Goal: Task Accomplishment & Management: Complete application form

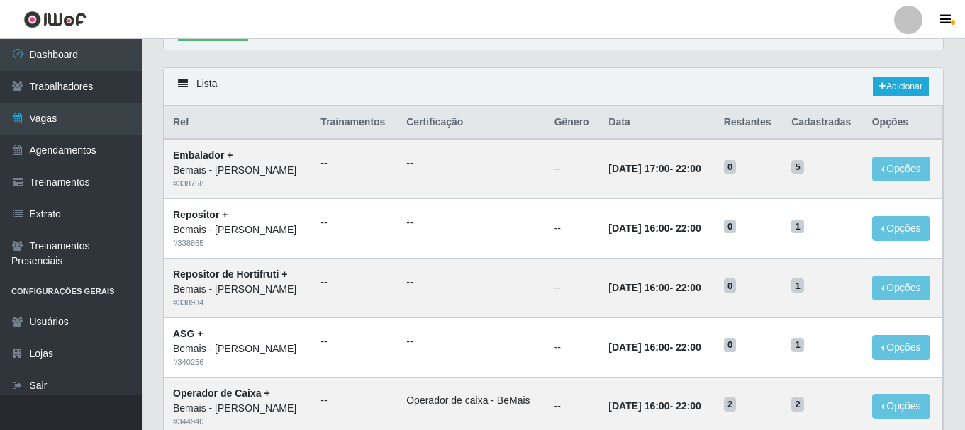
scroll to position [479, 0]
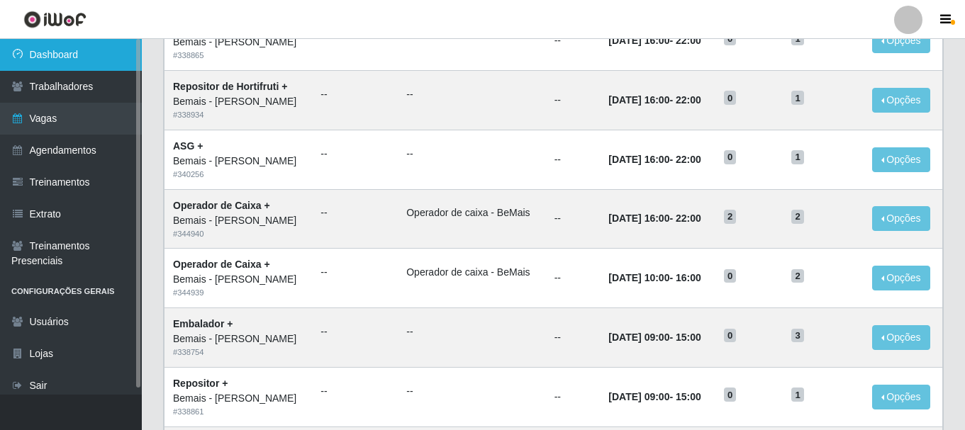
click at [88, 56] on link "Dashboard" at bounding box center [71, 55] width 142 height 32
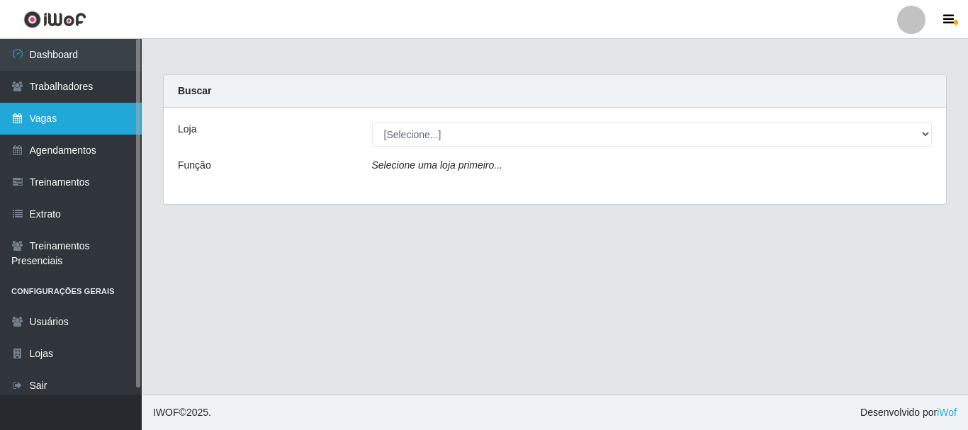
click at [69, 119] on link "Vagas" at bounding box center [71, 119] width 142 height 32
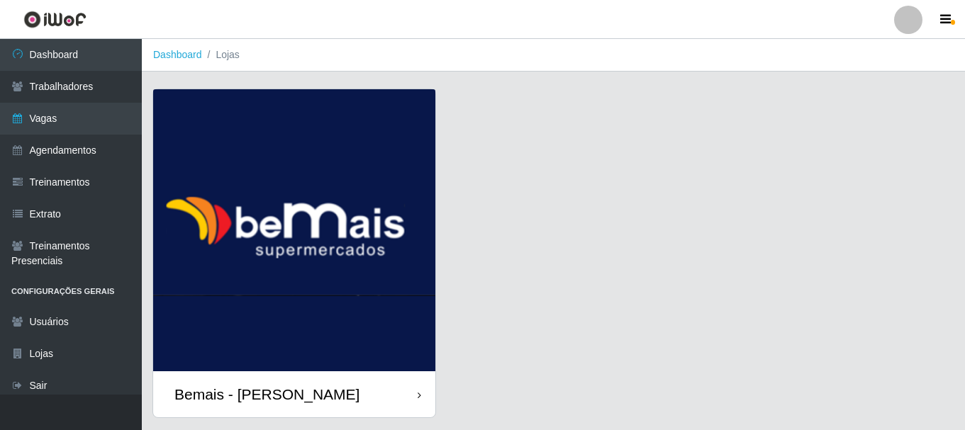
click at [275, 395] on div "Bemais - [PERSON_NAME]" at bounding box center [266, 395] width 185 height 18
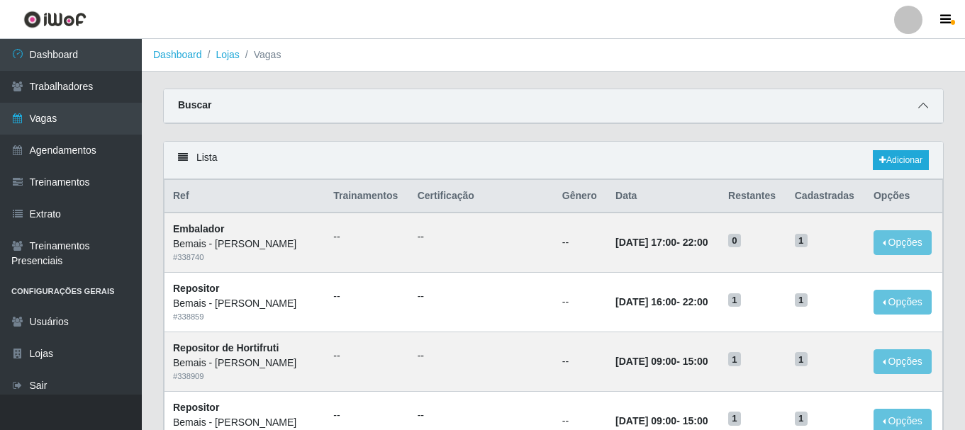
click at [924, 111] on icon at bounding box center [923, 106] width 10 height 10
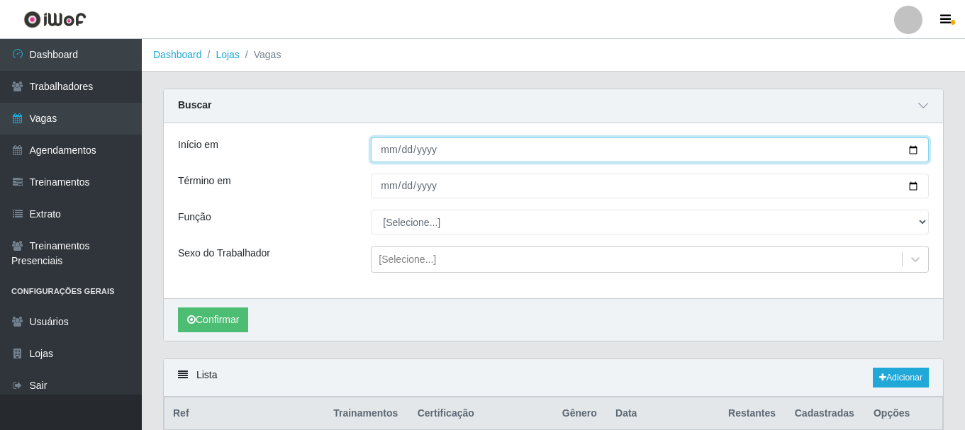
click at [903, 148] on input "Início em" at bounding box center [650, 150] width 558 height 25
click at [917, 152] on input "Início em" at bounding box center [650, 150] width 558 height 25
click at [916, 152] on input "Início em" at bounding box center [650, 150] width 558 height 25
click at [915, 152] on input "Início em" at bounding box center [650, 150] width 558 height 25
type input "[DATE]"
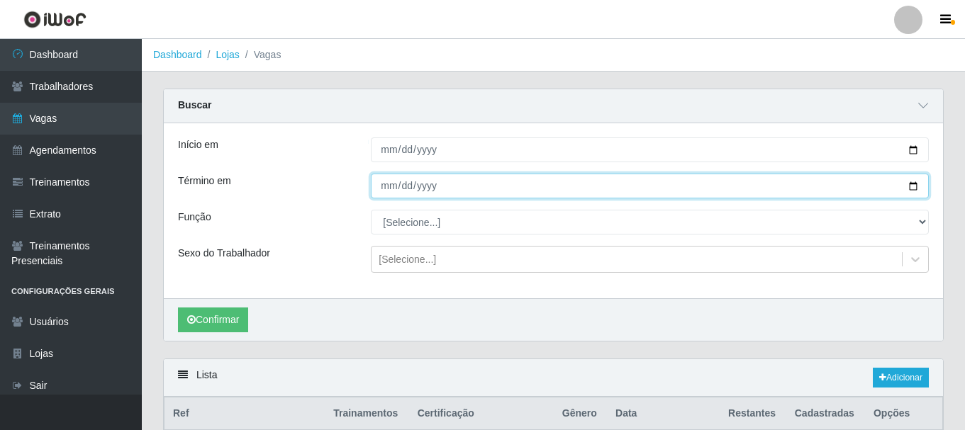
click at [908, 186] on input "Término em" at bounding box center [650, 186] width 558 height 25
type input "[DATE]"
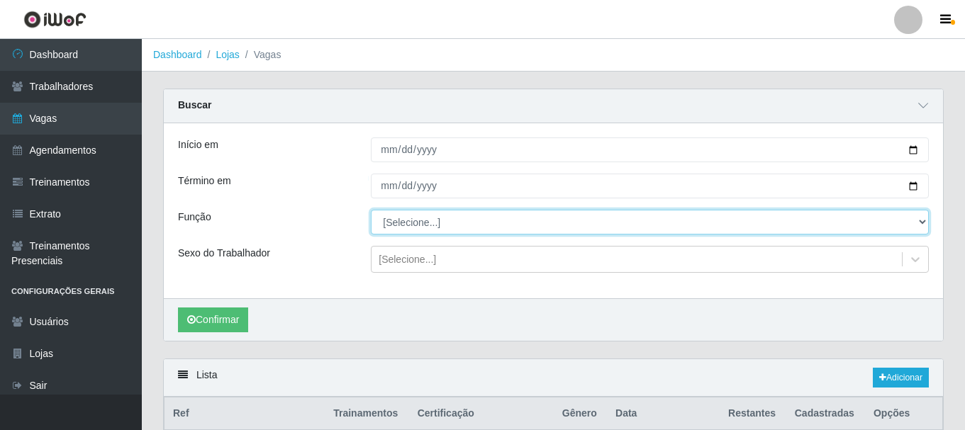
drag, startPoint x: 920, startPoint y: 223, endPoint x: 895, endPoint y: 216, distance: 26.0
click at [920, 223] on select "[Selecione...] ASG ASG + ASG ++ Auxiliar de Depósito Auxiliar de Depósito + Aux…" at bounding box center [650, 222] width 558 height 25
click at [371, 211] on select "[Selecione...] ASG ASG + ASG ++ Auxiliar de Depósito Auxiliar de Depósito + Aux…" at bounding box center [650, 222] width 558 height 25
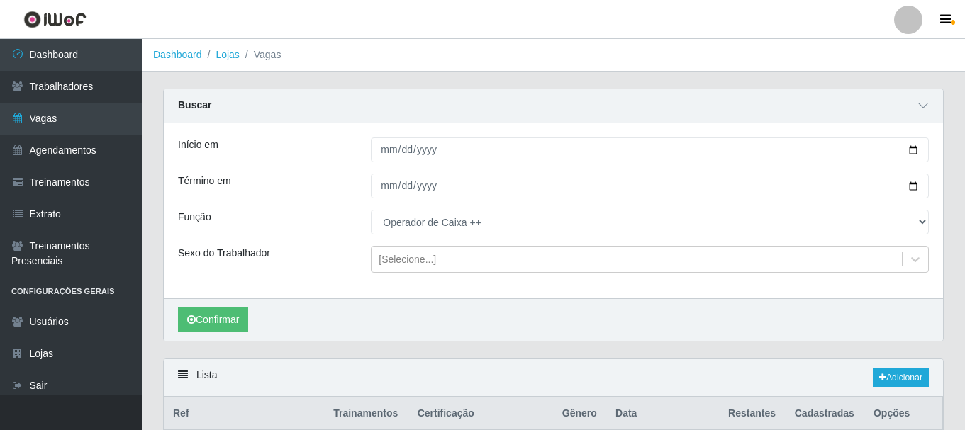
click at [440, 242] on div "Início em [DATE] Término em [DATE] Função [Selecione...] ASG ASG + ASG ++ Auxil…" at bounding box center [553, 210] width 779 height 175
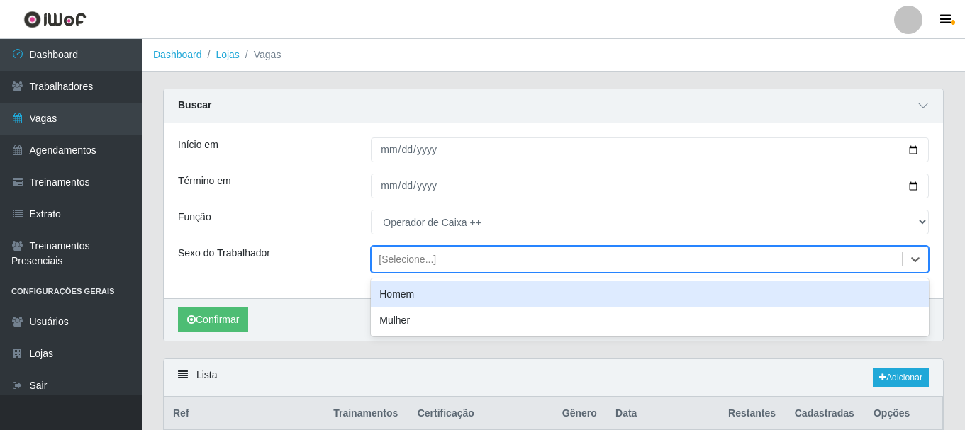
click at [434, 256] on div "[Selecione...]" at bounding box center [636, 259] width 530 height 23
click at [201, 293] on div "Início em [DATE] Término em [DATE] Função [Selecione...] ASG ASG + ASG ++ Auxil…" at bounding box center [553, 210] width 779 height 175
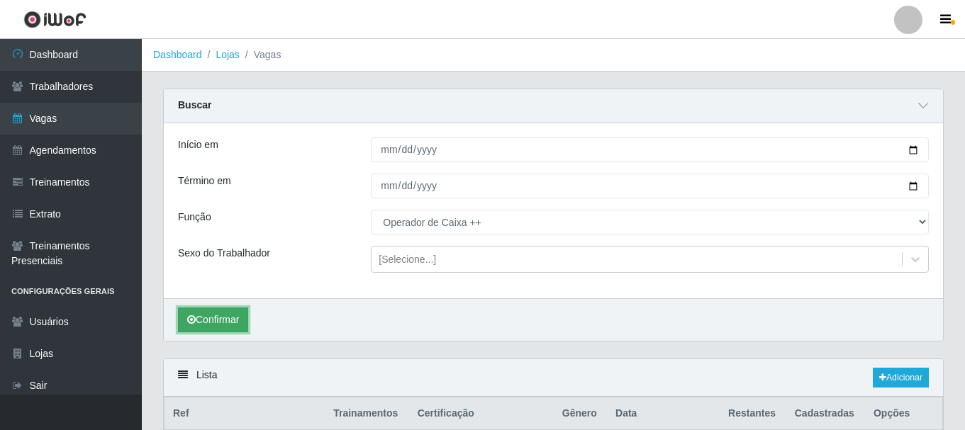
click at [226, 323] on button "Confirmar" at bounding box center [213, 320] width 70 height 25
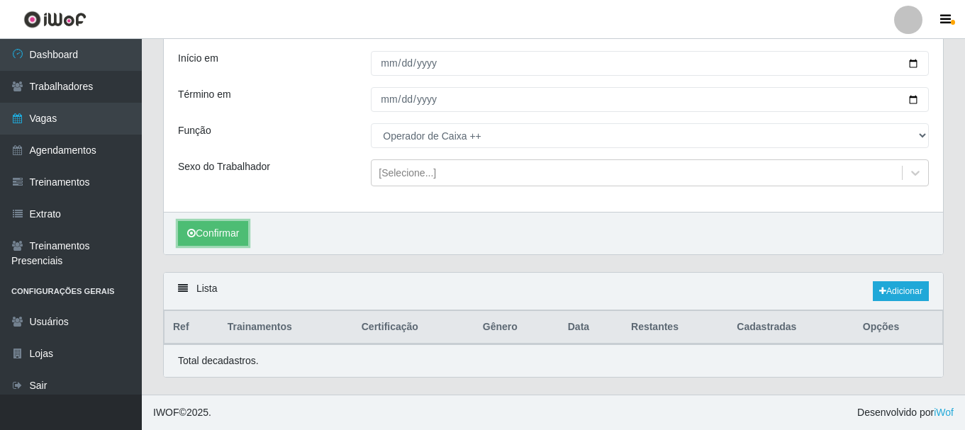
scroll to position [216, 0]
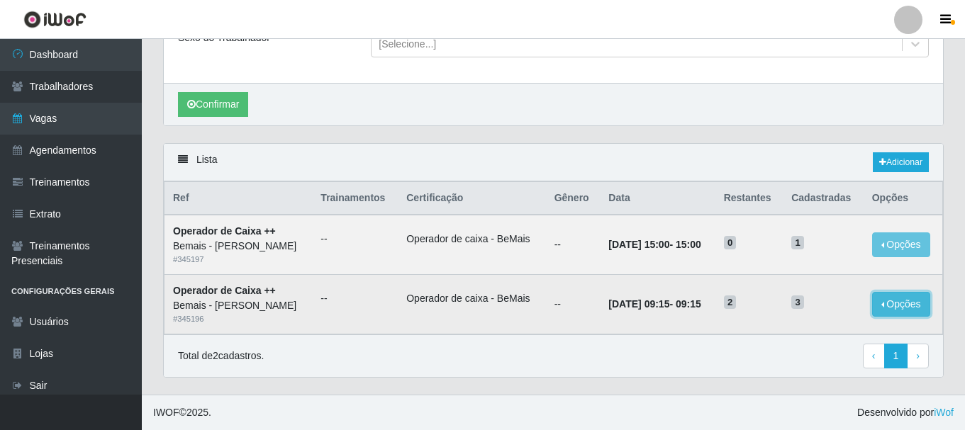
click at [912, 305] on button "Opções" at bounding box center [901, 304] width 58 height 25
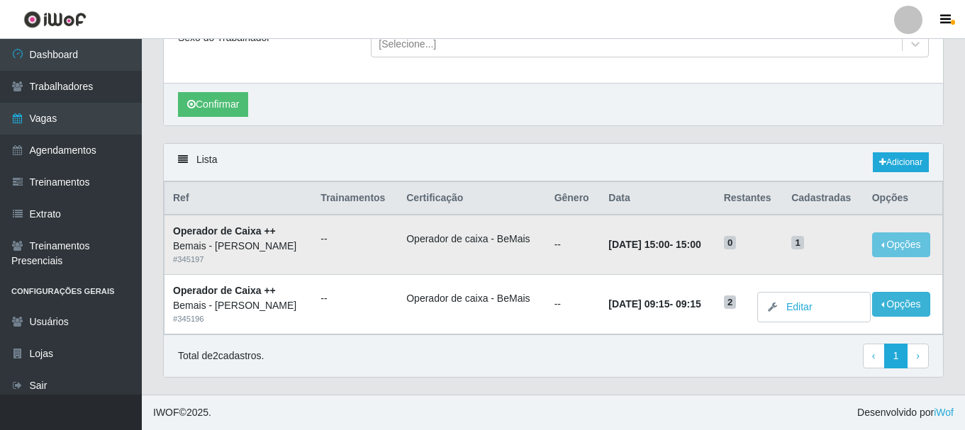
click at [849, 250] on td "1" at bounding box center [823, 245] width 81 height 60
click at [907, 240] on button "Opções" at bounding box center [901, 245] width 58 height 25
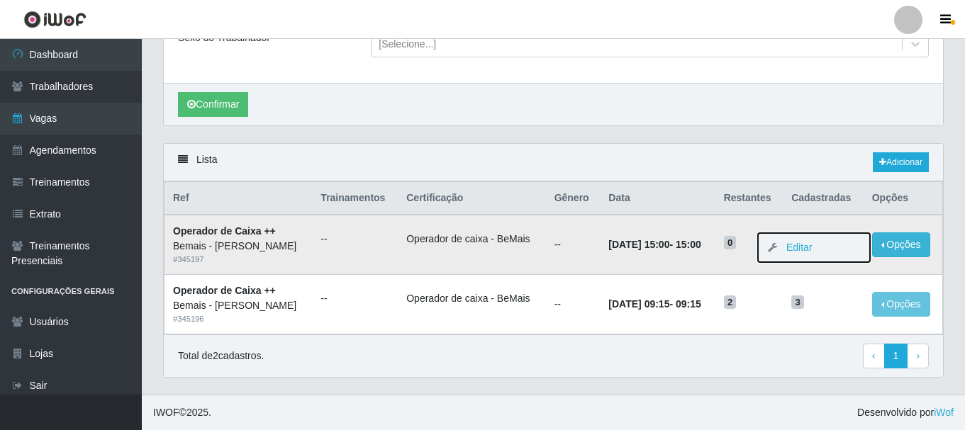
click at [839, 240] on button "Editar" at bounding box center [814, 247] width 112 height 29
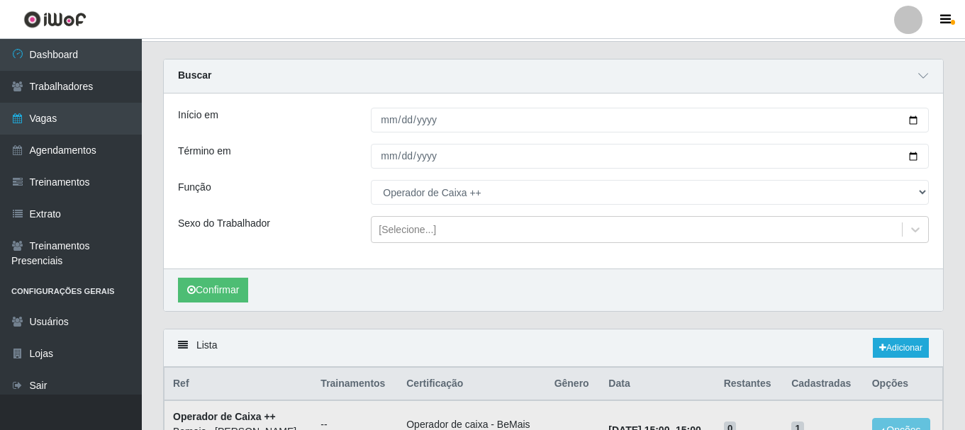
scroll to position [4, 0]
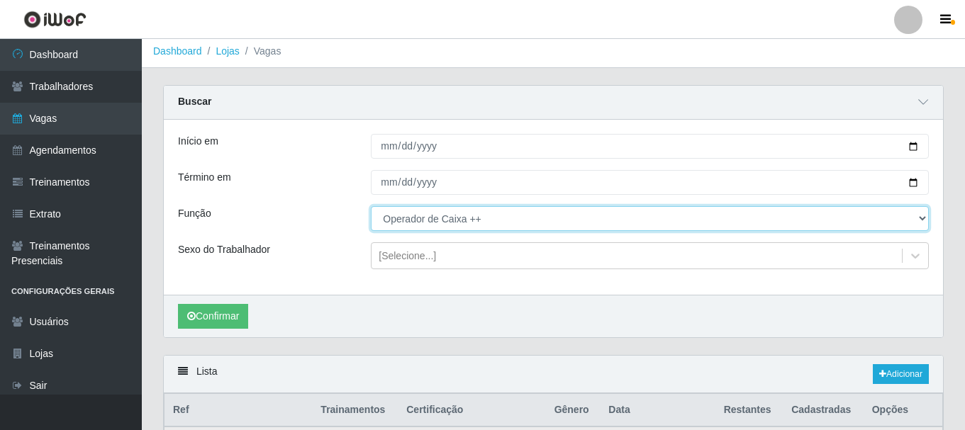
click at [440, 218] on select "[Selecione...] ASG ASG + ASG ++ Auxiliar de Depósito Auxiliar de Depósito + Aux…" at bounding box center [650, 218] width 558 height 25
click at [371, 207] on select "[Selecione...] ASG ASG + ASG ++ Auxiliar de Depósito Auxiliar de Depósito + Aux…" at bounding box center [650, 218] width 558 height 25
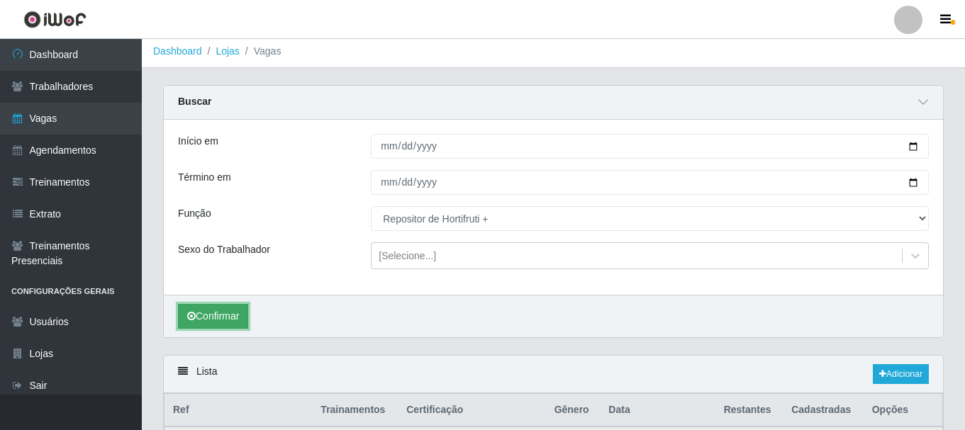
click at [221, 321] on button "Confirmar" at bounding box center [213, 316] width 70 height 25
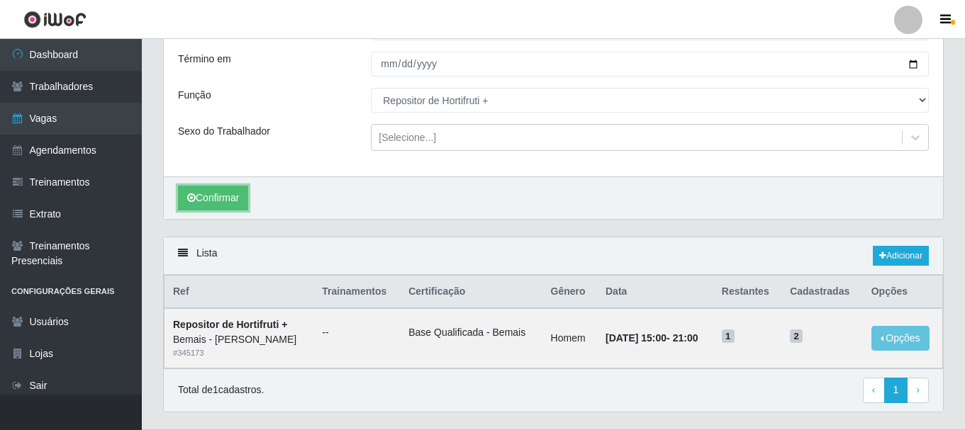
scroll to position [157, 0]
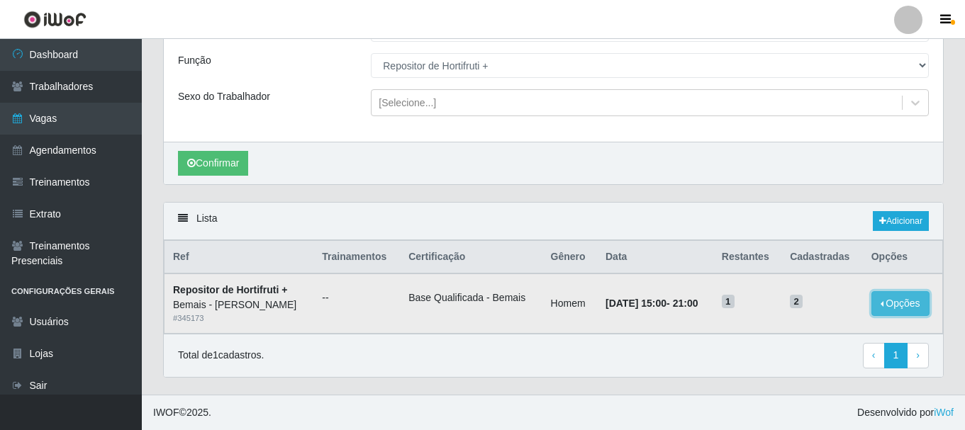
click at [897, 297] on button "Opções" at bounding box center [900, 303] width 58 height 25
click at [685, 181] on div "Confirmar" at bounding box center [553, 163] width 779 height 43
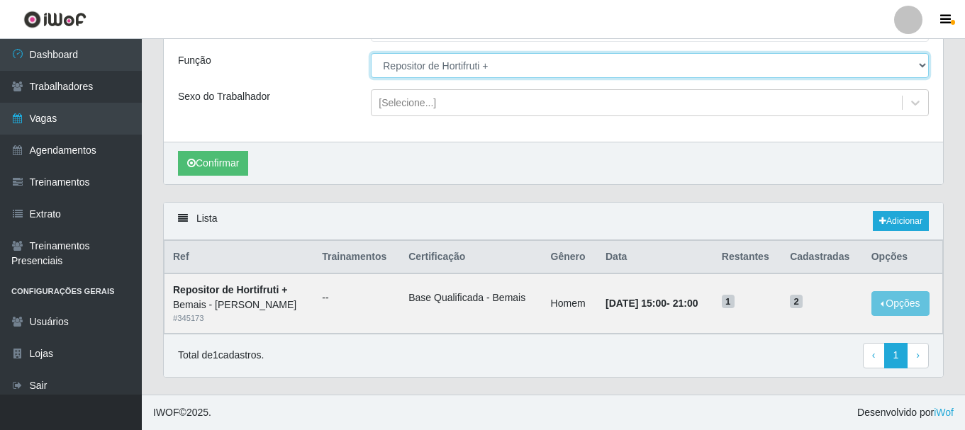
click at [410, 65] on select "[Selecione...] ASG ASG + ASG ++ Auxiliar de Depósito Auxiliar de Depósito + Aux…" at bounding box center [650, 65] width 558 height 25
select select "73"
click at [371, 53] on select "[Selecione...] ASG ASG + ASG ++ Auxiliar de Depósito Auxiliar de Depósito + Aux…" at bounding box center [650, 65] width 558 height 25
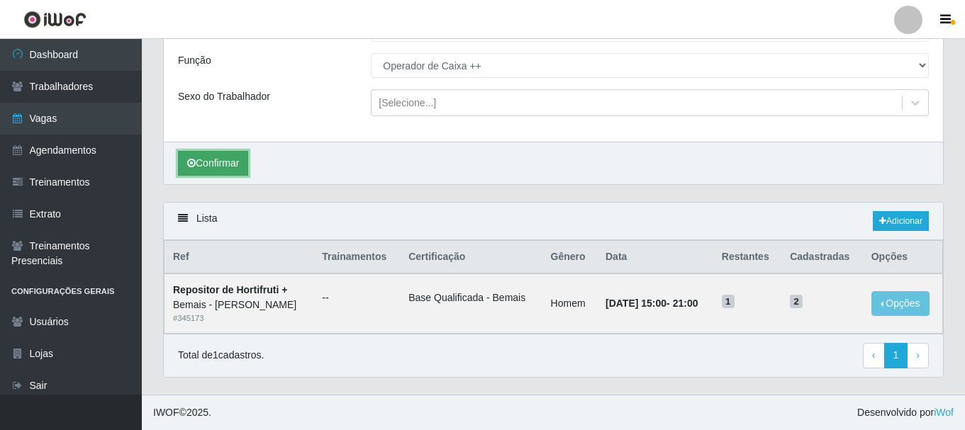
click at [231, 164] on button "Confirmar" at bounding box center [213, 163] width 70 height 25
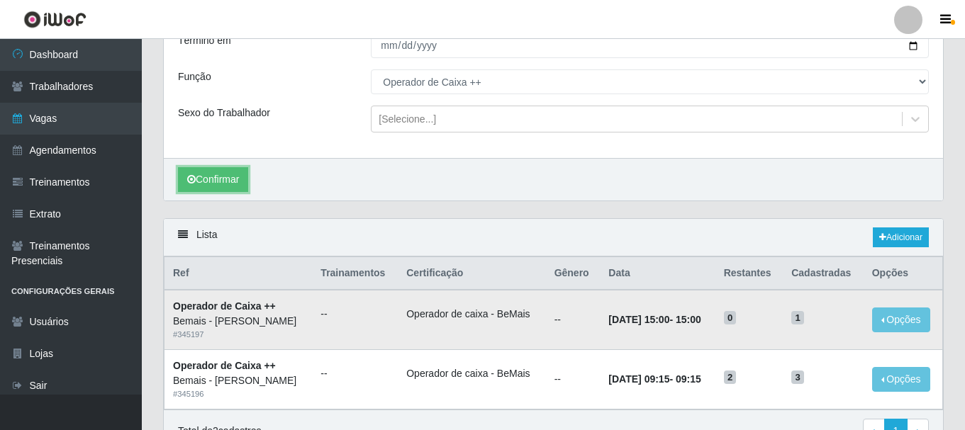
scroll to position [216, 0]
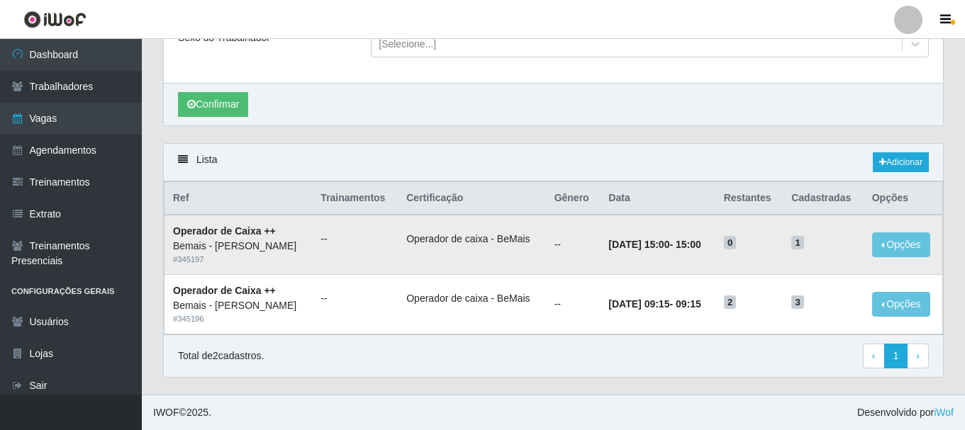
click at [797, 242] on span "1" at bounding box center [797, 243] width 13 height 14
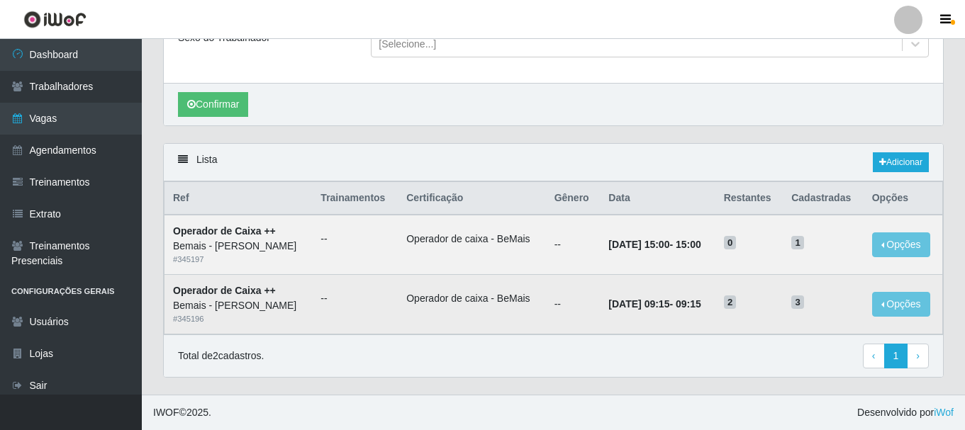
click at [797, 307] on span "3" at bounding box center [797, 303] width 13 height 14
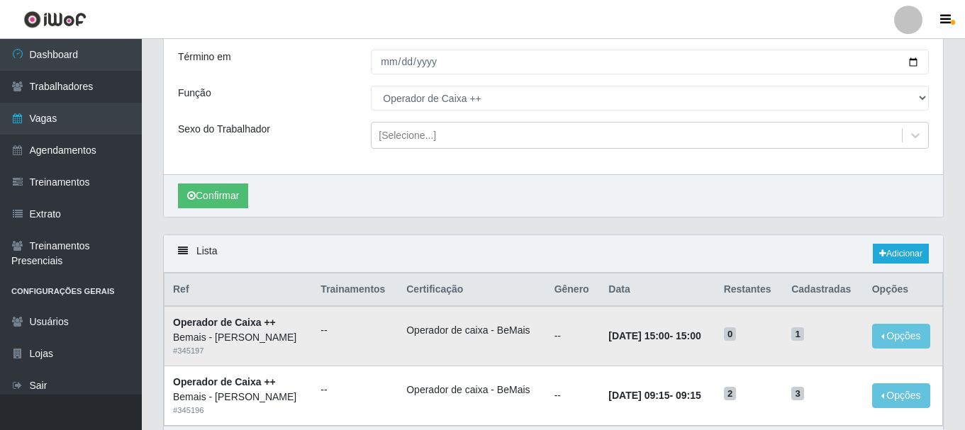
scroll to position [0, 0]
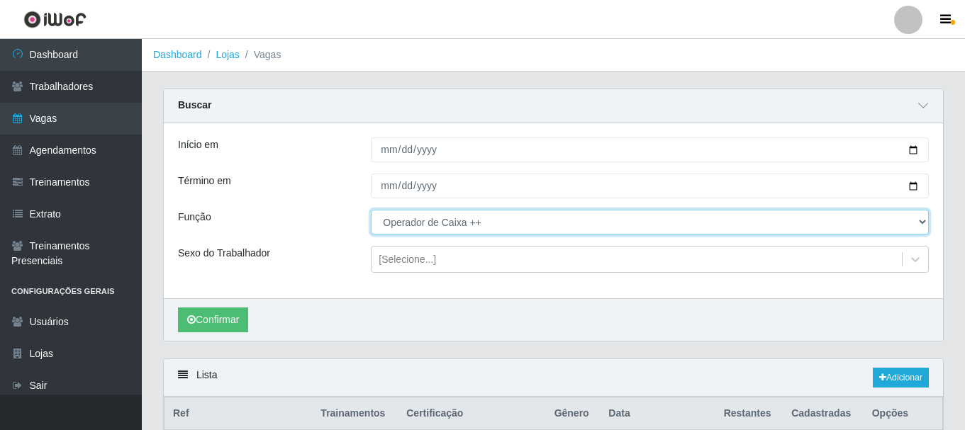
click at [491, 232] on select "[Selecione...] ASG ASG + ASG ++ Auxiliar de Depósito Auxiliar de Depósito + Aux…" at bounding box center [650, 222] width 558 height 25
click at [371, 211] on select "[Selecione...] ASG ASG + ASG ++ Auxiliar de Depósito Auxiliar de Depósito + Aux…" at bounding box center [650, 222] width 558 height 25
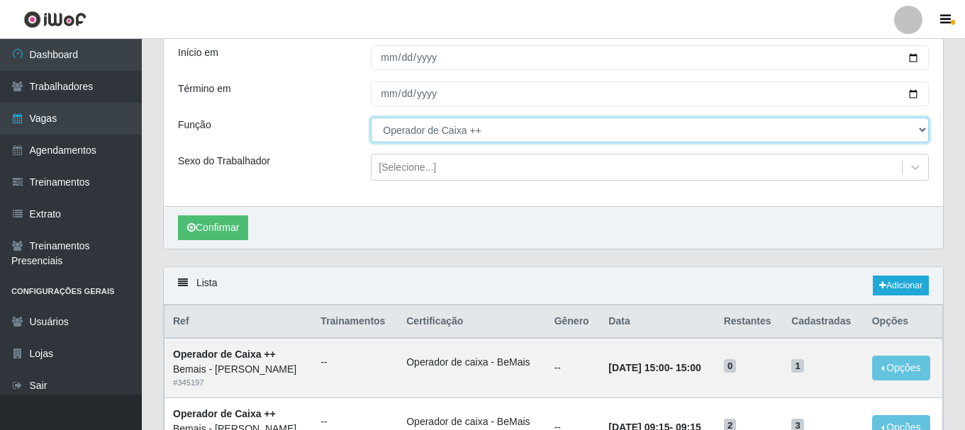
scroll to position [216, 0]
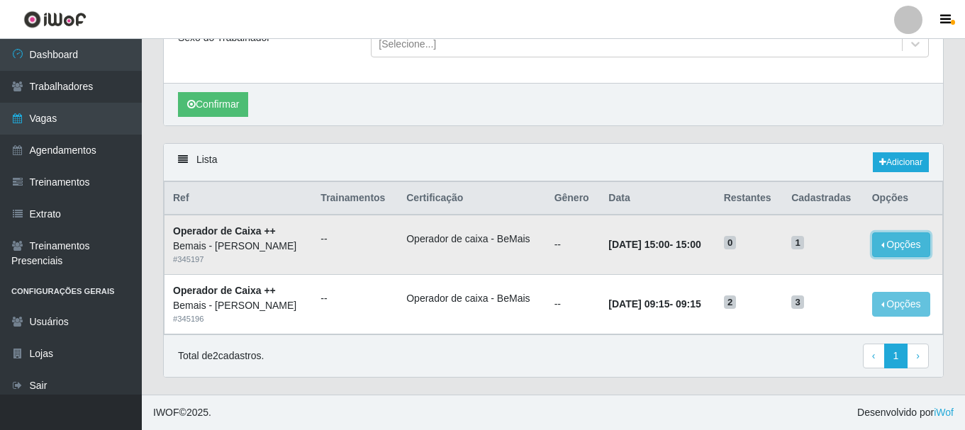
click at [909, 244] on button "Opções" at bounding box center [901, 245] width 58 height 25
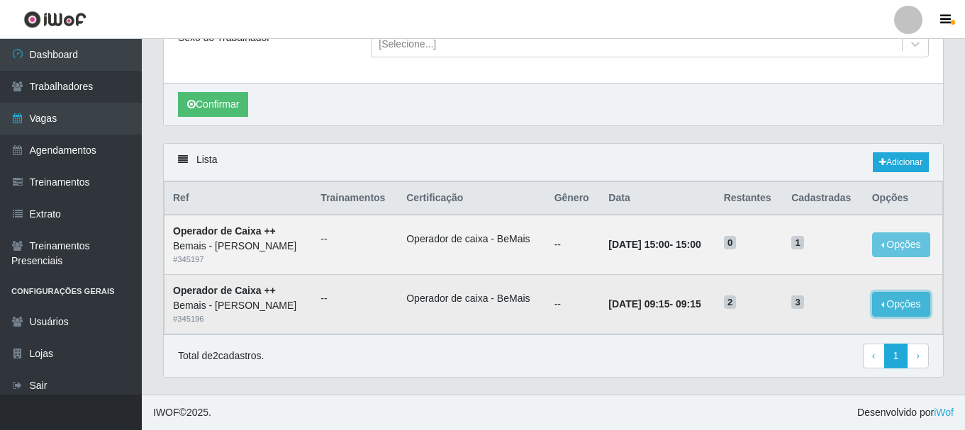
click at [903, 308] on button "Opções" at bounding box center [901, 304] width 58 height 25
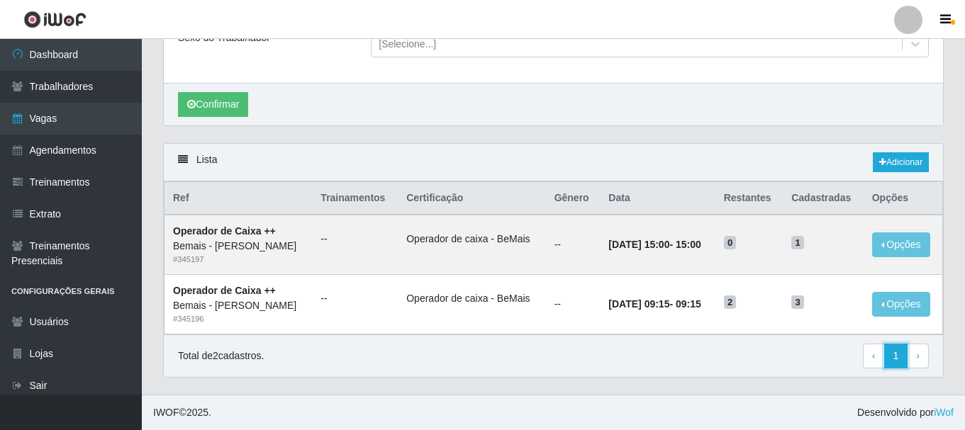
click at [888, 353] on link "1" at bounding box center [896, 357] width 24 height 26
click at [873, 353] on span "‹" at bounding box center [874, 355] width 4 height 11
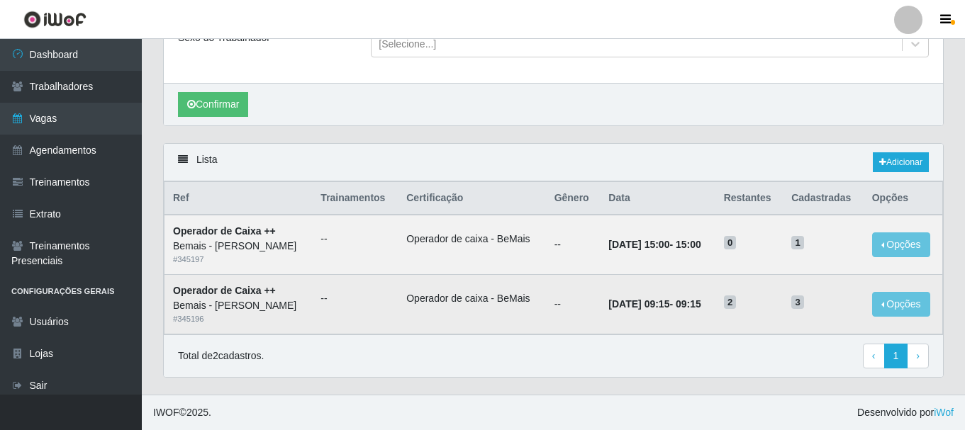
click at [732, 304] on span "2" at bounding box center [730, 303] width 13 height 14
drag, startPoint x: 803, startPoint y: 301, endPoint x: 785, endPoint y: 303, distance: 18.5
click at [792, 303] on td "3" at bounding box center [823, 305] width 81 height 60
drag, startPoint x: 738, startPoint y: 300, endPoint x: 710, endPoint y: 306, distance: 28.9
click at [725, 304] on td "2" at bounding box center [749, 305] width 68 height 60
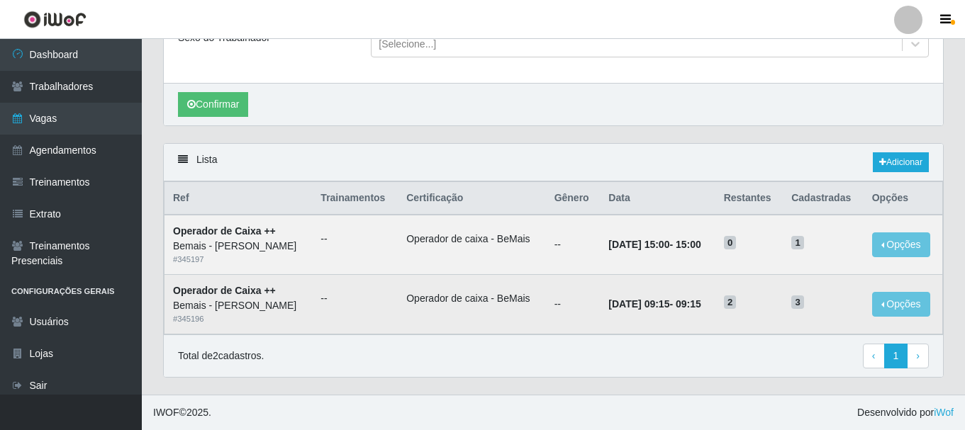
click at [679, 298] on time "09:15" at bounding box center [689, 303] width 26 height 11
drag, startPoint x: 803, startPoint y: 302, endPoint x: 785, endPoint y: 304, distance: 17.9
click at [792, 304] on td "3" at bounding box center [823, 305] width 81 height 60
drag, startPoint x: 738, startPoint y: 301, endPoint x: 725, endPoint y: 306, distance: 14.6
click at [725, 306] on td "2" at bounding box center [749, 305] width 68 height 60
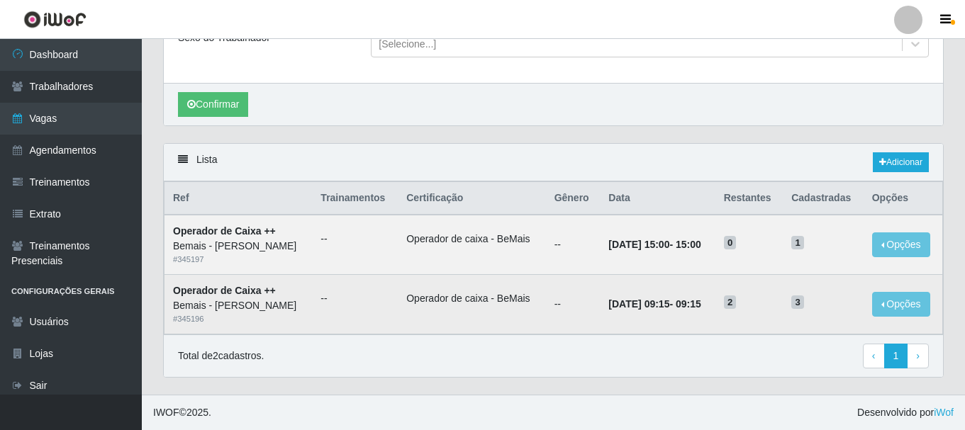
click at [783, 311] on td "2" at bounding box center [749, 305] width 68 height 60
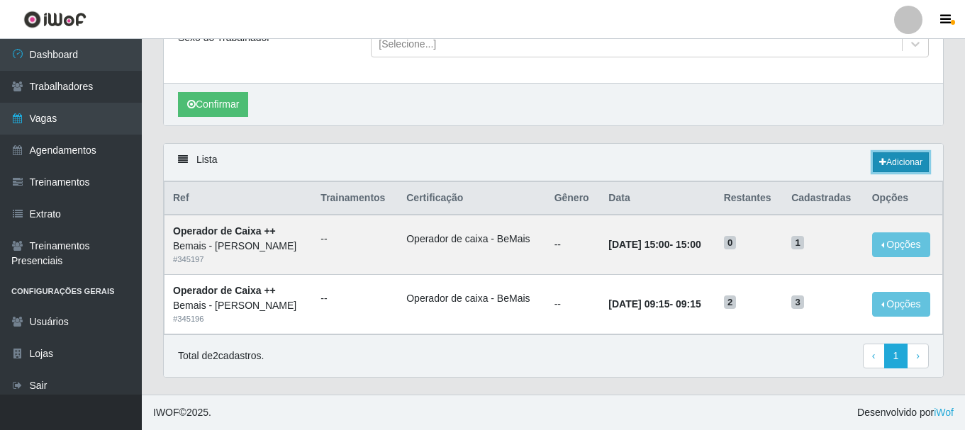
click at [898, 165] on link "Adicionar" at bounding box center [901, 162] width 56 height 20
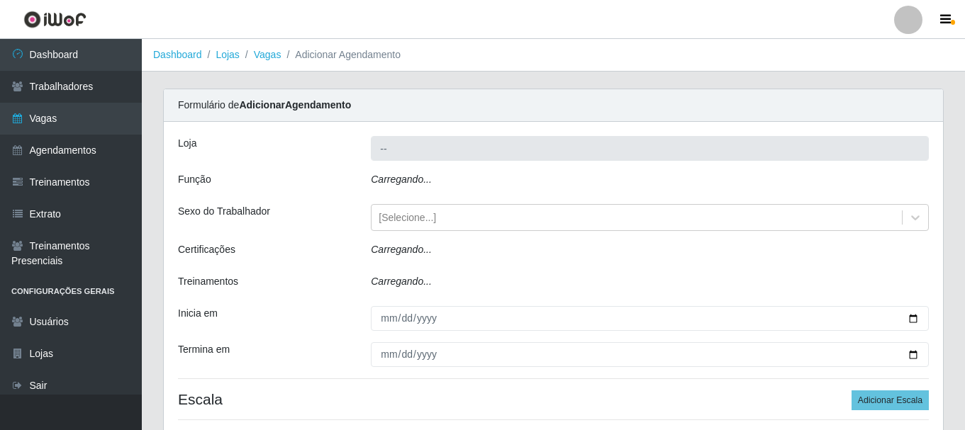
type input "Bemais - [PERSON_NAME]"
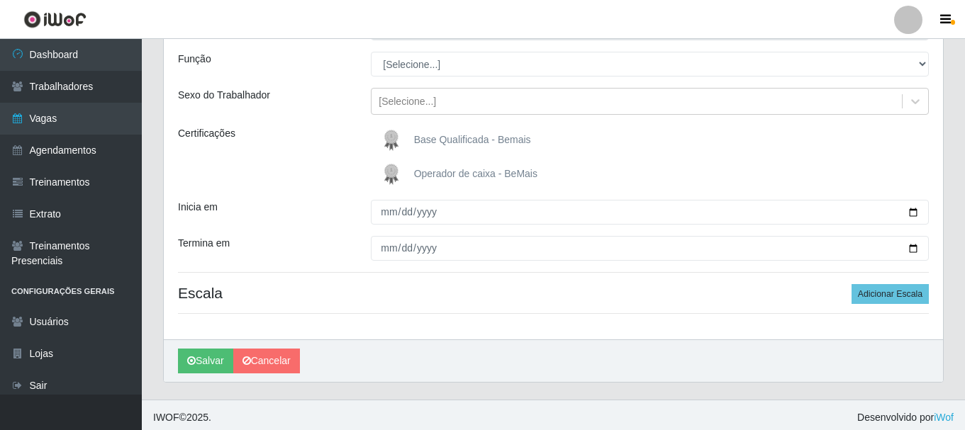
scroll to position [125, 0]
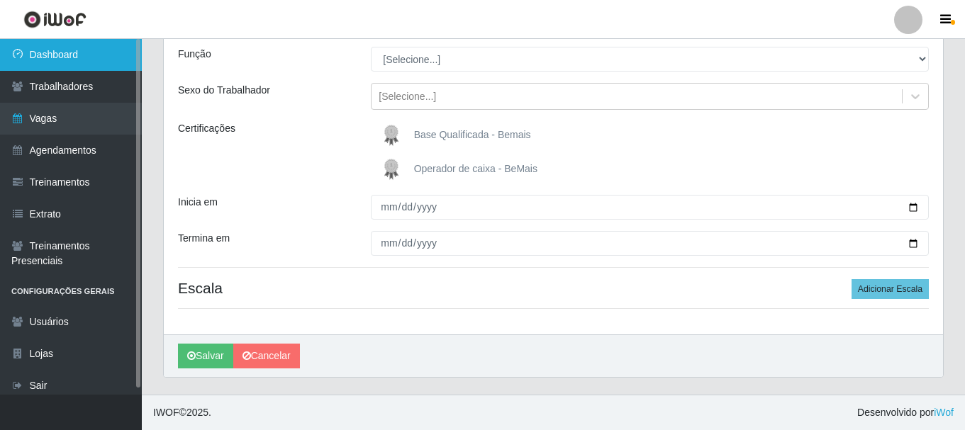
click at [47, 56] on link "Dashboard" at bounding box center [71, 55] width 142 height 32
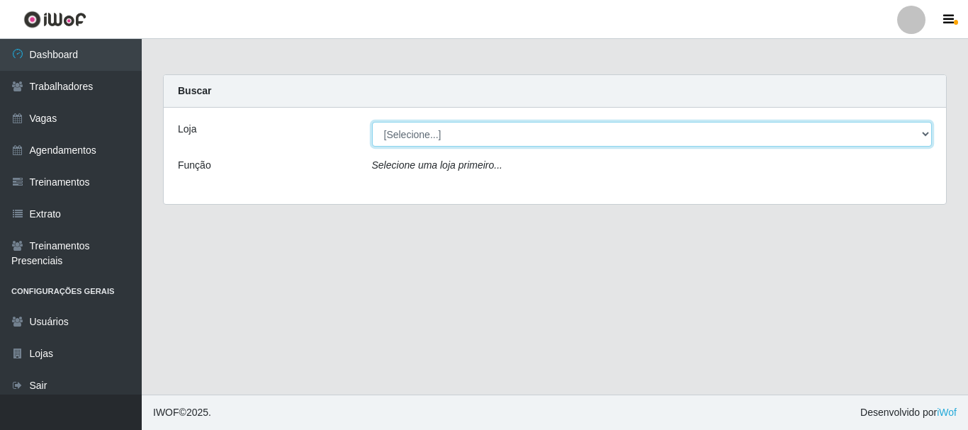
click at [929, 133] on select "[Selecione...] [PERSON_NAME]" at bounding box center [652, 134] width 561 height 25
select select "230"
click at [372, 122] on select "[Selecione...] [PERSON_NAME]" at bounding box center [652, 134] width 561 height 25
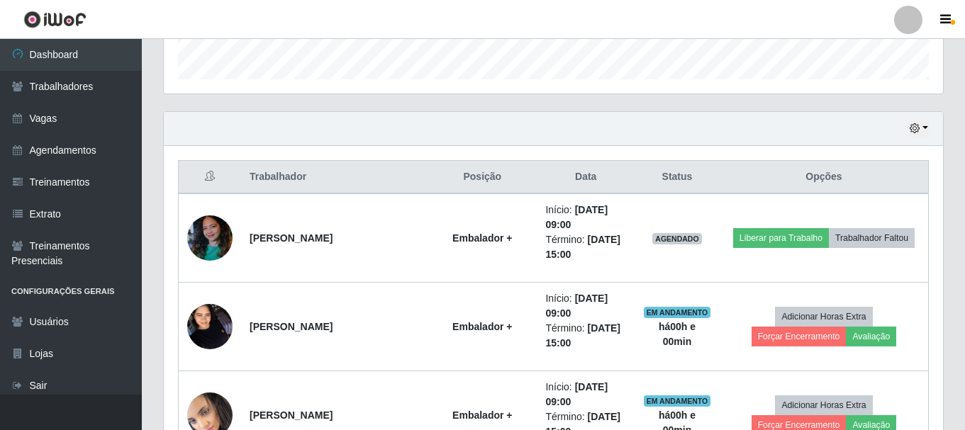
scroll to position [638, 0]
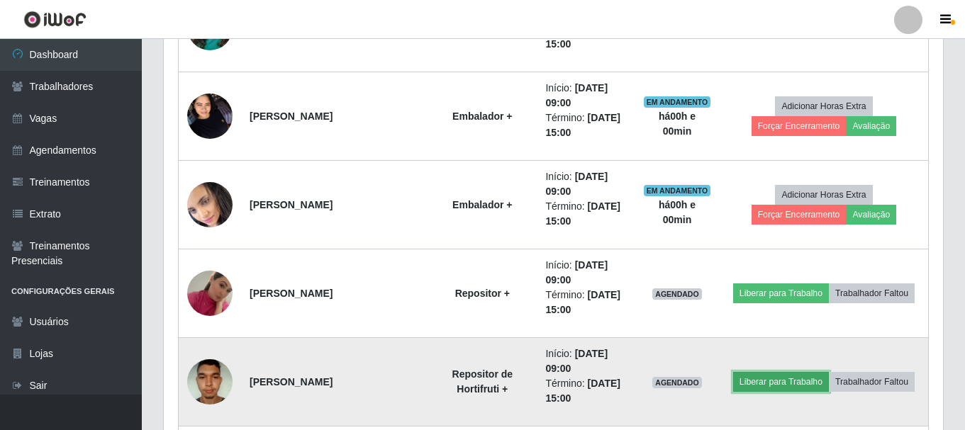
click at [779, 376] on button "Liberar para Trabalho" at bounding box center [781, 382] width 96 height 20
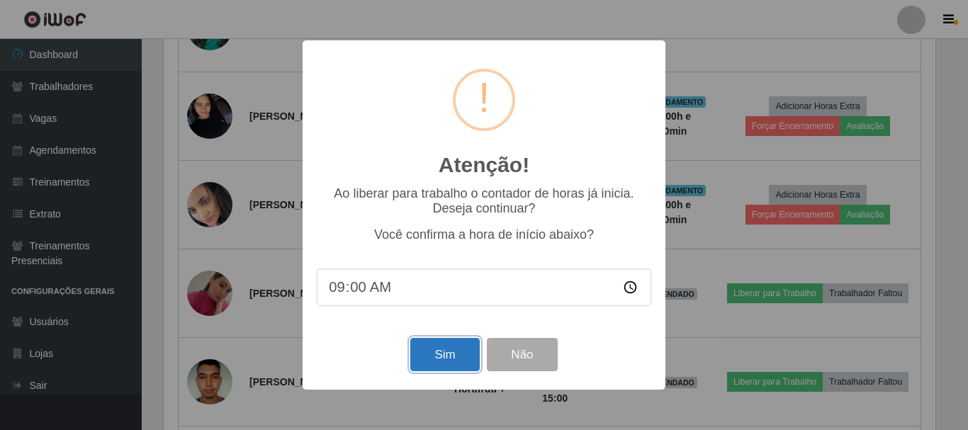
click at [428, 355] on button "Sim" at bounding box center [444, 354] width 69 height 33
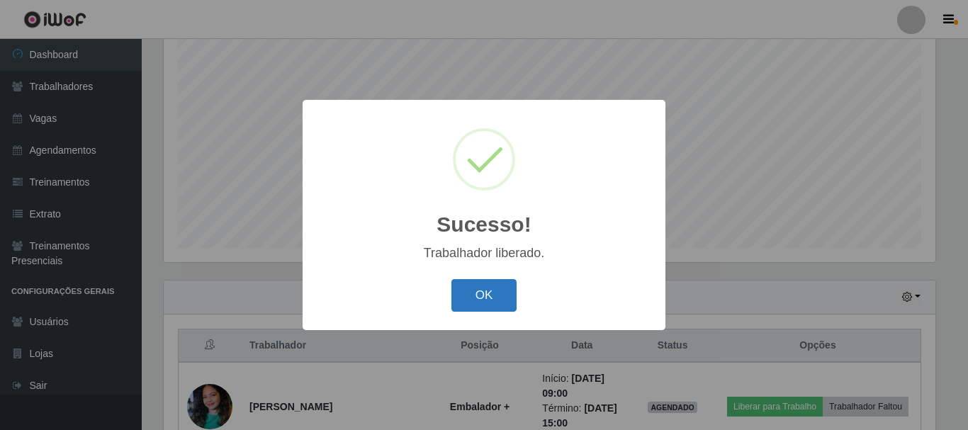
click at [480, 291] on button "OK" at bounding box center [485, 295] width 66 height 33
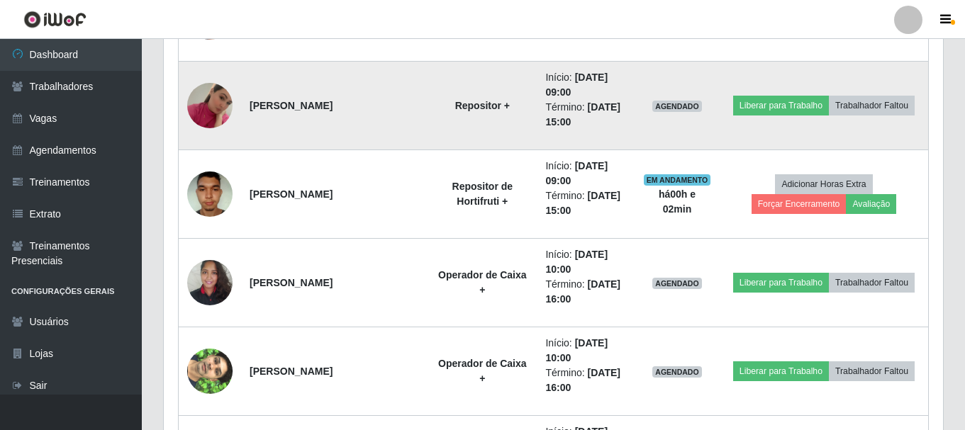
scroll to position [755, 0]
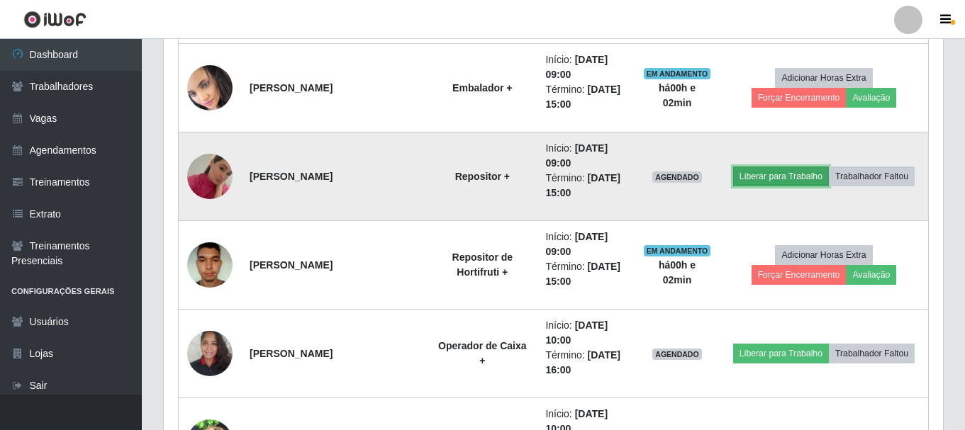
click at [765, 183] on button "Liberar para Trabalho" at bounding box center [781, 177] width 96 height 20
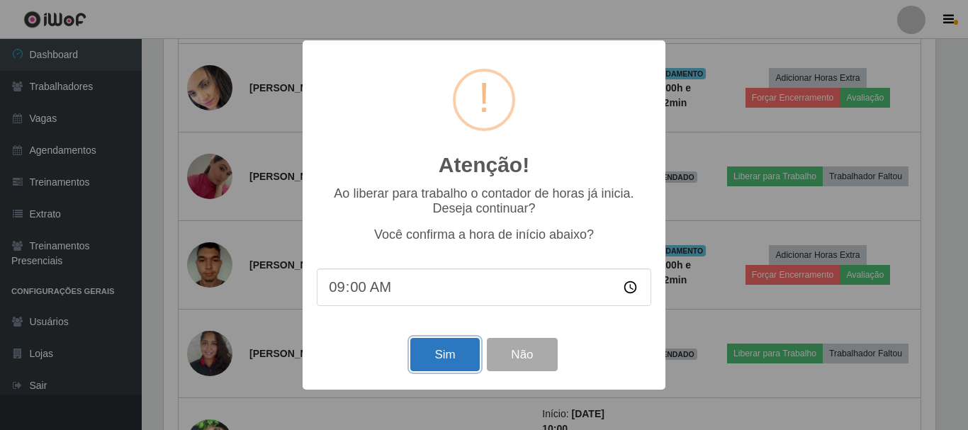
click at [420, 366] on button "Sim" at bounding box center [444, 354] width 69 height 33
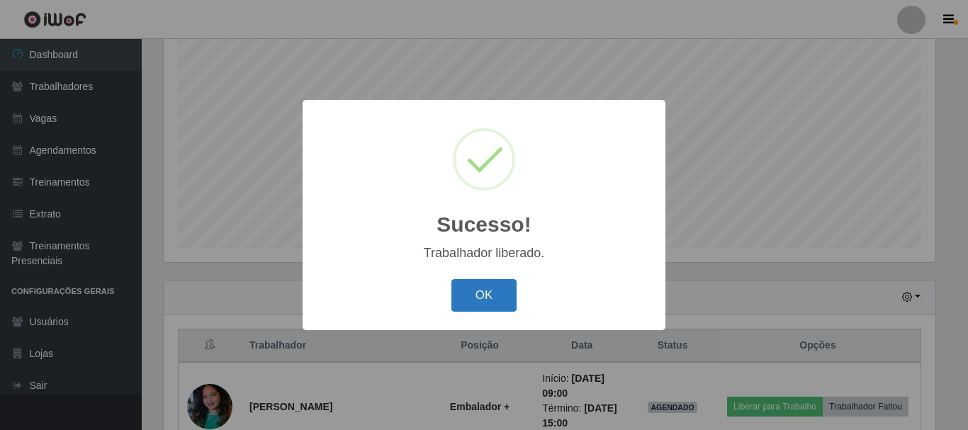
click at [504, 298] on button "OK" at bounding box center [485, 295] width 66 height 33
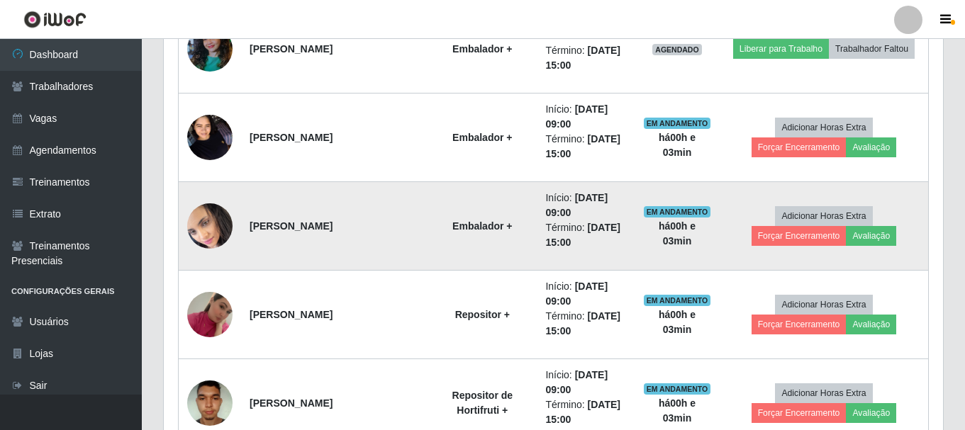
scroll to position [684, 0]
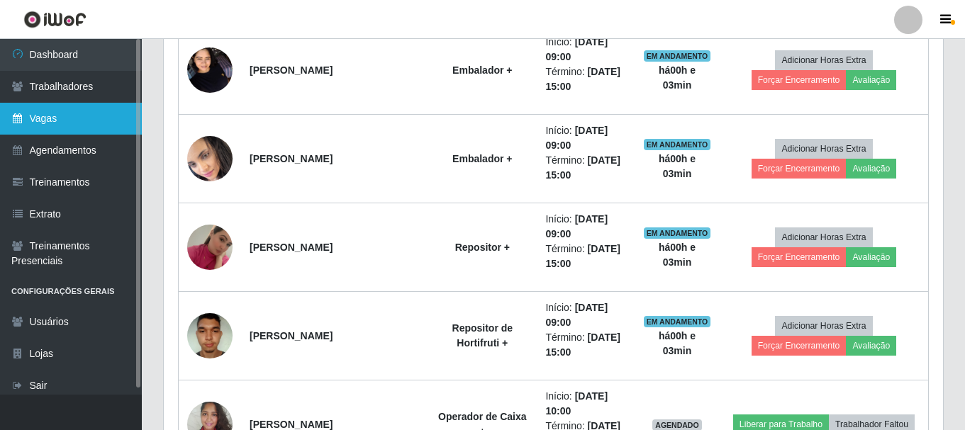
click at [75, 118] on link "Vagas" at bounding box center [71, 119] width 142 height 32
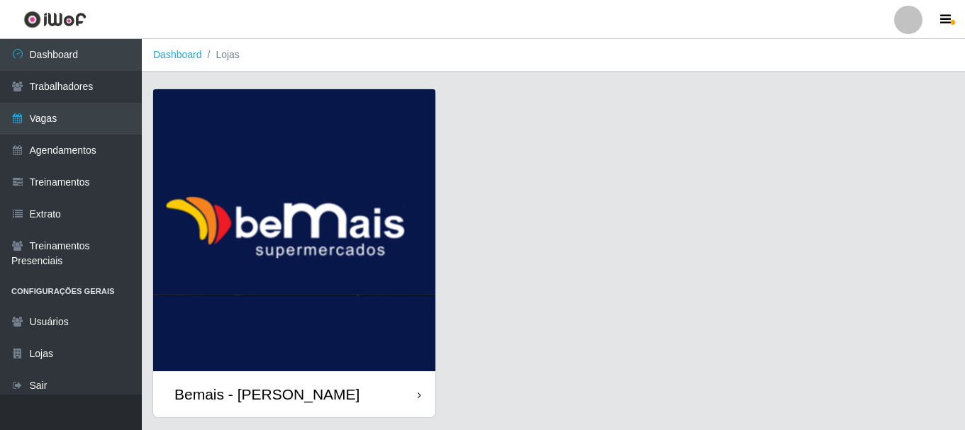
click at [308, 386] on div "Bemais - [PERSON_NAME]" at bounding box center [266, 395] width 185 height 18
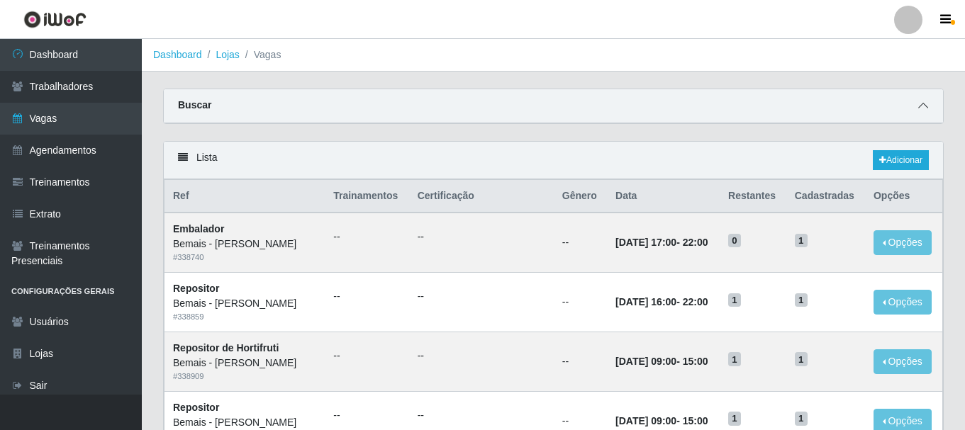
click at [917, 106] on span at bounding box center [923, 106] width 17 height 16
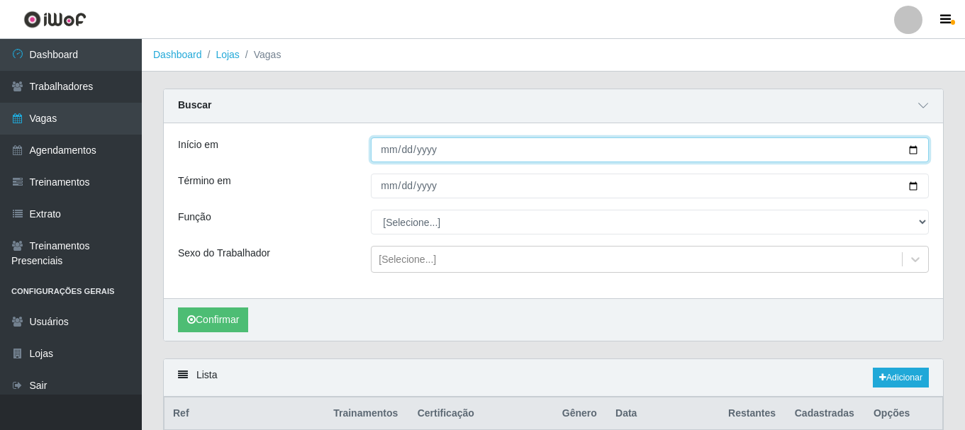
click at [913, 155] on input "Início em" at bounding box center [650, 150] width 558 height 25
type input "[DATE]"
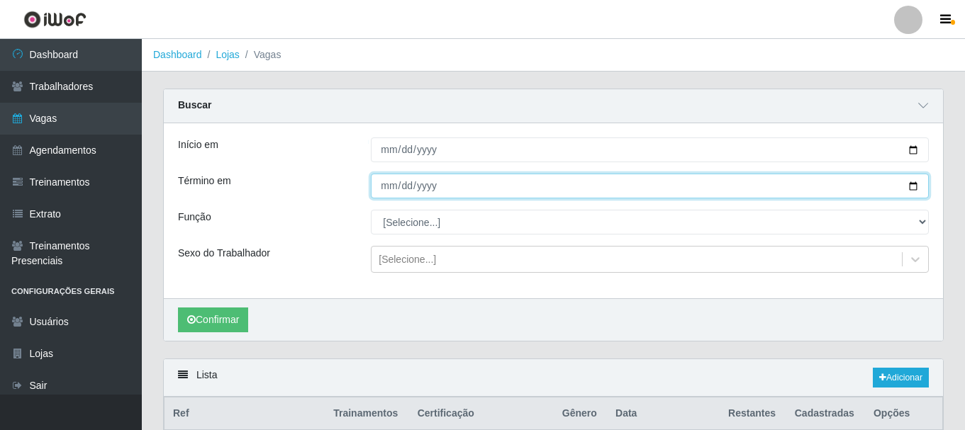
click at [910, 184] on input "Término em" at bounding box center [650, 186] width 558 height 25
type input "[DATE]"
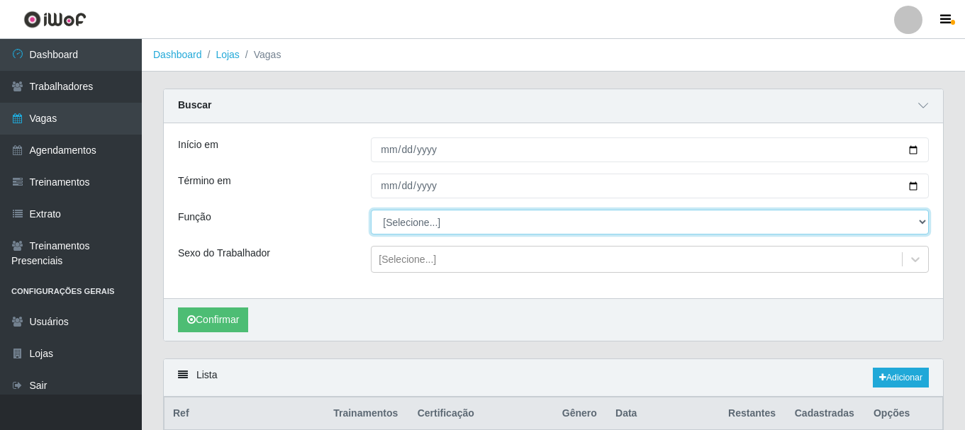
click at [420, 218] on select "[Selecione...] ASG ASG + ASG ++ Auxiliar de Depósito Auxiliar de Depósito + Aux…" at bounding box center [650, 222] width 558 height 25
click at [371, 211] on select "[Selecione...] ASG ASG + ASG ++ Auxiliar de Depósito Auxiliar de Depósito + Aux…" at bounding box center [650, 222] width 558 height 25
click at [480, 221] on select "[Selecione...] ASG ASG + ASG ++ Auxiliar de Depósito Auxiliar de Depósito + Aux…" at bounding box center [650, 222] width 558 height 25
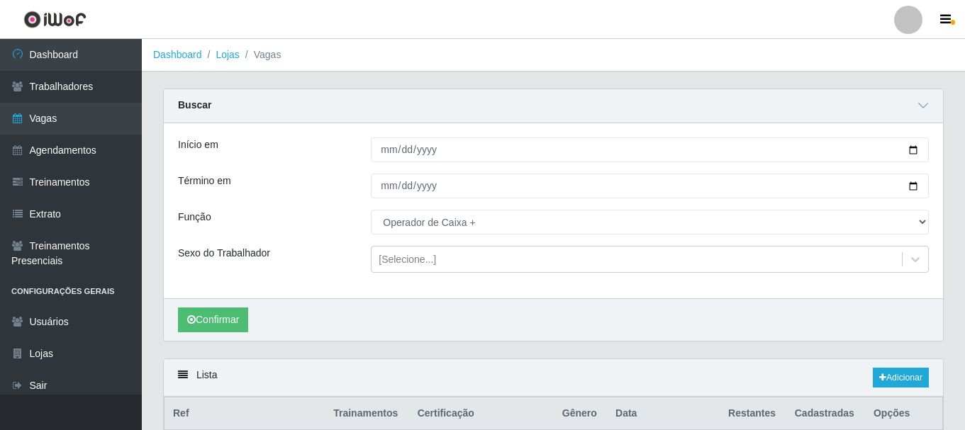
click at [321, 223] on div "Função" at bounding box center [263, 222] width 193 height 25
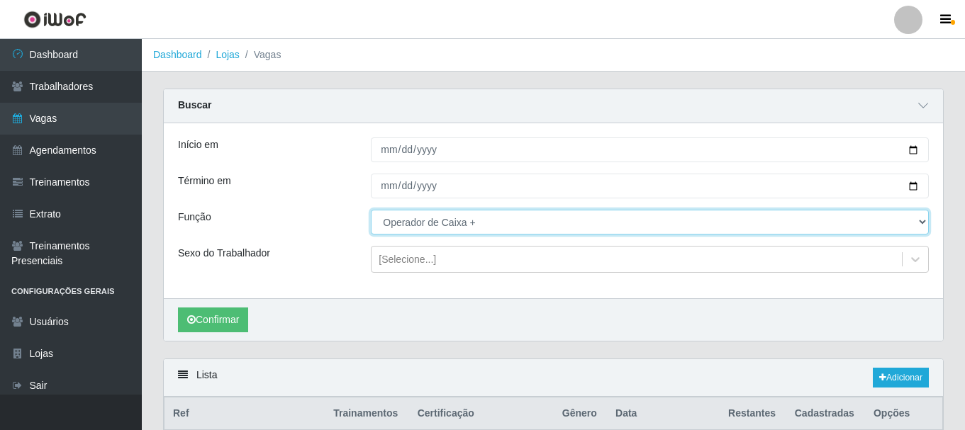
click at [402, 223] on select "[Selecione...] ASG ASG + ASG ++ Auxiliar de Depósito Auxiliar de Depósito + Aux…" at bounding box center [650, 222] width 558 height 25
click at [371, 211] on select "[Selecione...] ASG ASG + ASG ++ Auxiliar de Depósito Auxiliar de Depósito + Aux…" at bounding box center [650, 222] width 558 height 25
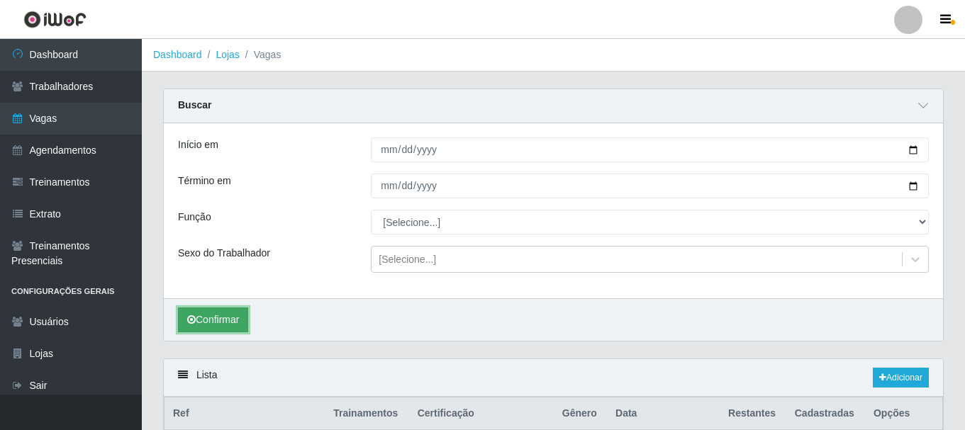
click at [222, 315] on button "Confirmar" at bounding box center [213, 320] width 70 height 25
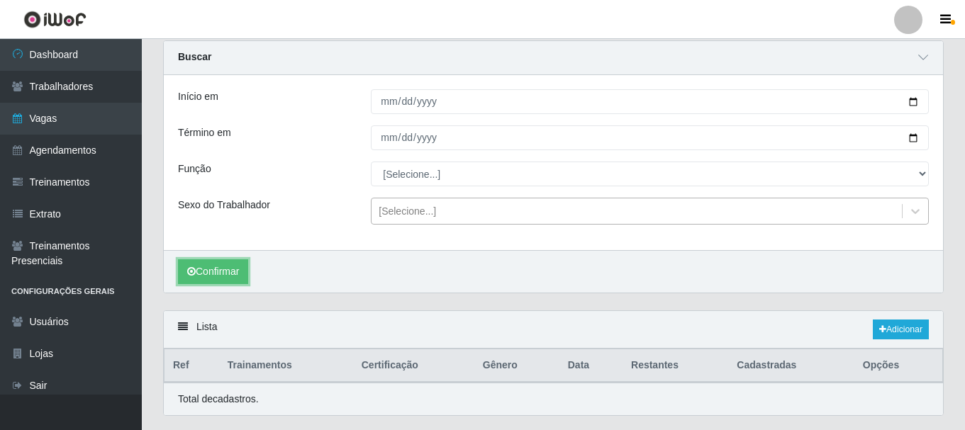
scroll to position [87, 0]
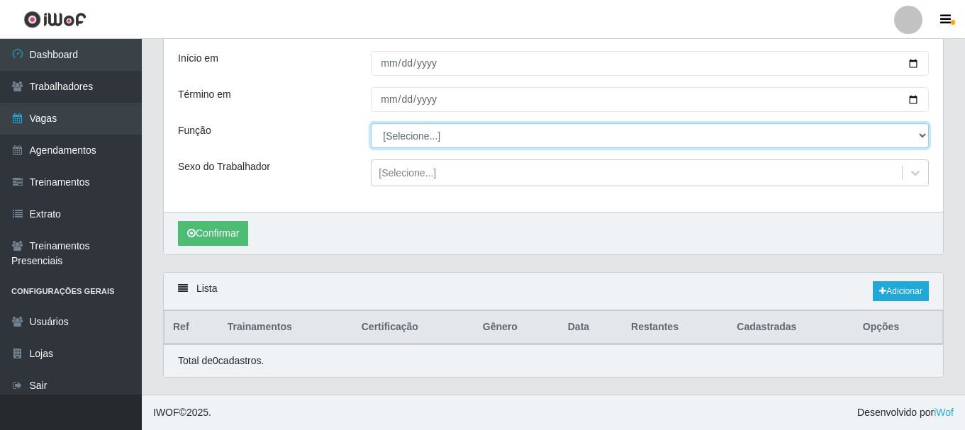
click at [449, 137] on select "[Selecione...] ASG ASG + ASG ++ Auxiliar de Depósito Auxiliar de Depósito + Aux…" at bounding box center [650, 135] width 558 height 25
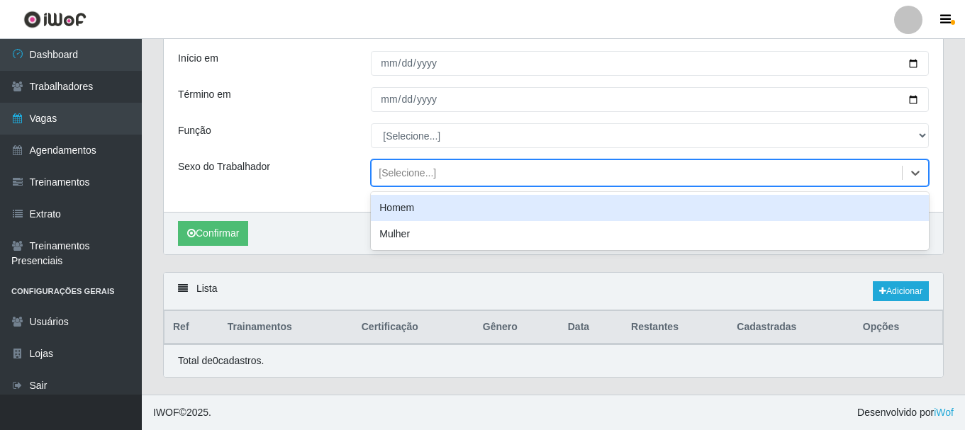
click at [429, 171] on div "[Selecione...]" at bounding box center [407, 173] width 57 height 15
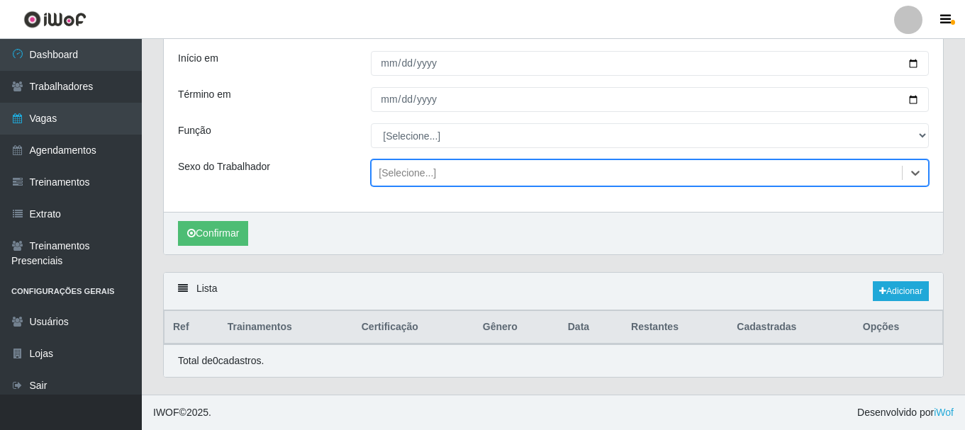
click at [429, 171] on div "[Selecione...]" at bounding box center [407, 173] width 57 height 15
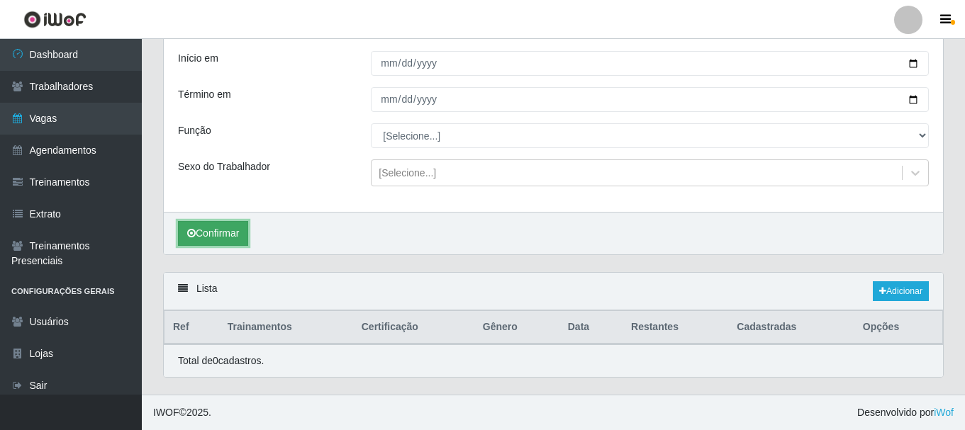
click at [215, 229] on button "Confirmar" at bounding box center [213, 233] width 70 height 25
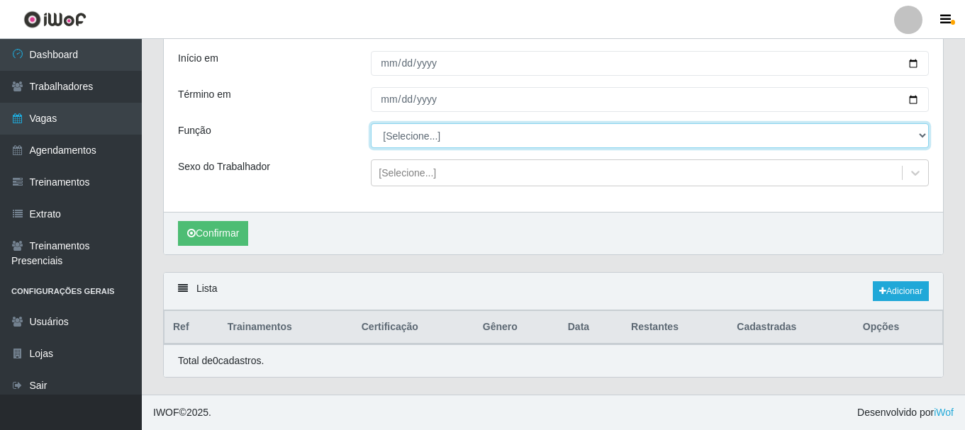
click at [455, 142] on select "[Selecione...] ASG ASG + ASG ++ Auxiliar de Depósito Auxiliar de Depósito + Aux…" at bounding box center [650, 135] width 558 height 25
click at [449, 140] on select "[Selecione...] ASG ASG + ASG ++ Auxiliar de Depósito Auxiliar de Depósito + Aux…" at bounding box center [650, 135] width 558 height 25
select select "108"
click at [371, 123] on select "[Selecione...] ASG ASG + ASG ++ Auxiliar de Depósito Auxiliar de Depósito + Aux…" at bounding box center [650, 135] width 558 height 25
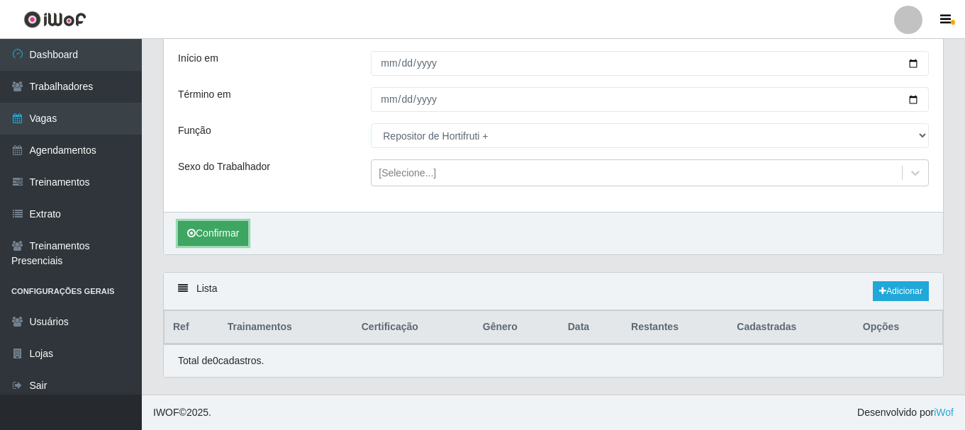
click at [227, 229] on button "Confirmar" at bounding box center [213, 233] width 70 height 25
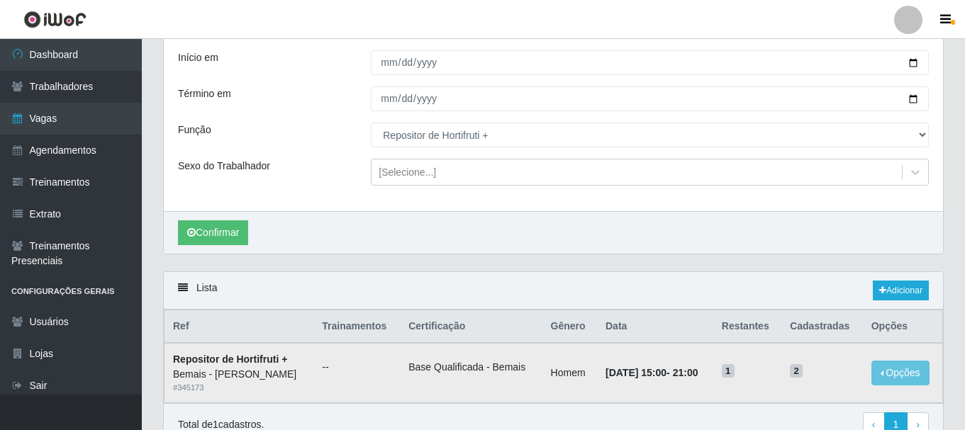
click at [796, 384] on td "2" at bounding box center [822, 373] width 82 height 60
click at [734, 373] on span "1" at bounding box center [728, 371] width 13 height 14
click at [897, 288] on link "Adicionar" at bounding box center [901, 291] width 56 height 20
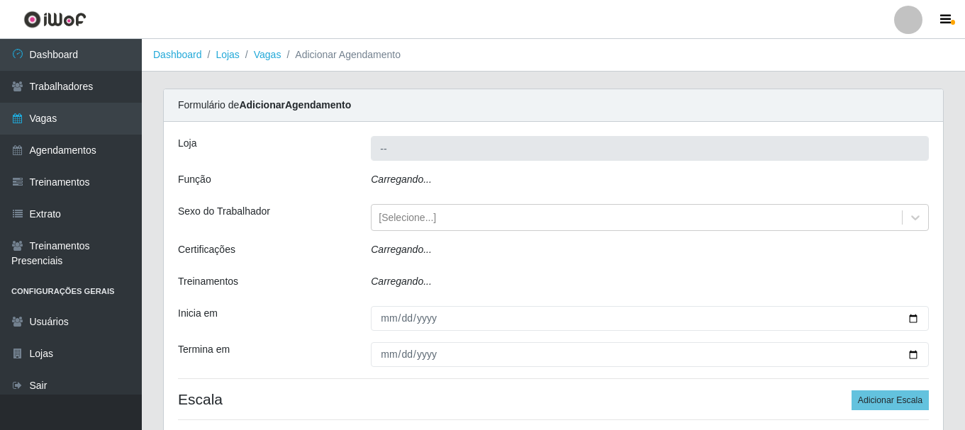
scroll to position [111, 0]
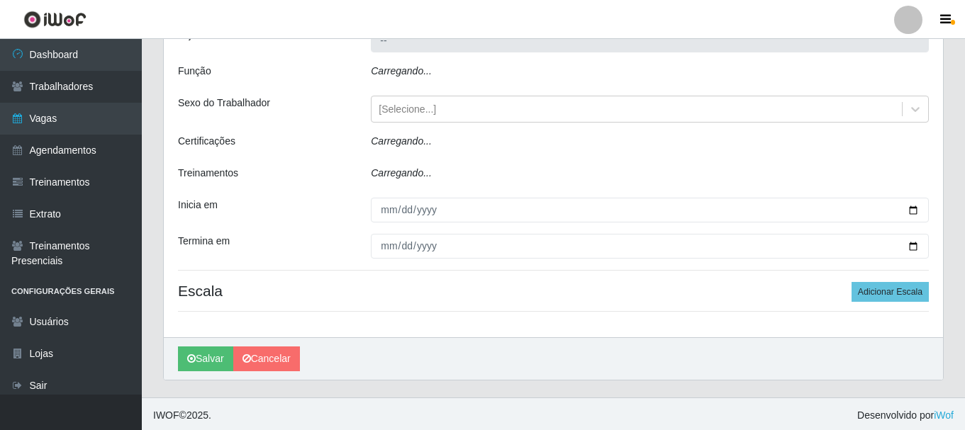
type input "Bemais - [PERSON_NAME]"
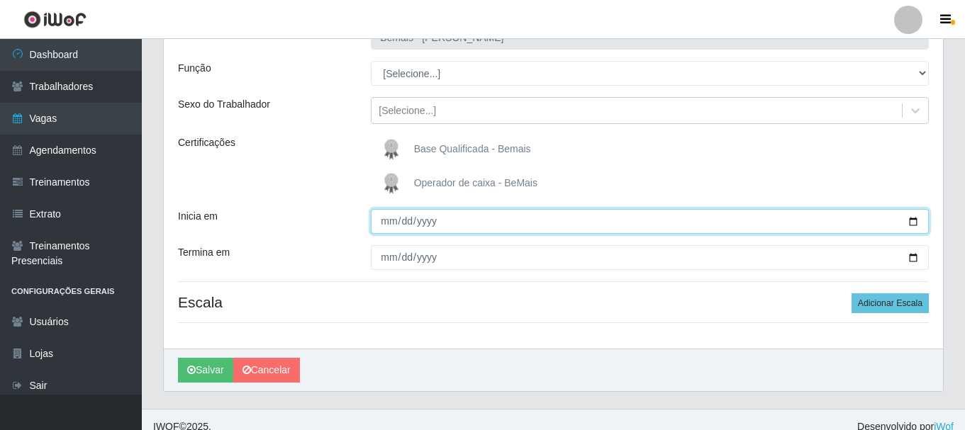
click at [912, 223] on input "Inicia em" at bounding box center [650, 221] width 558 height 25
type input "[DATE]"
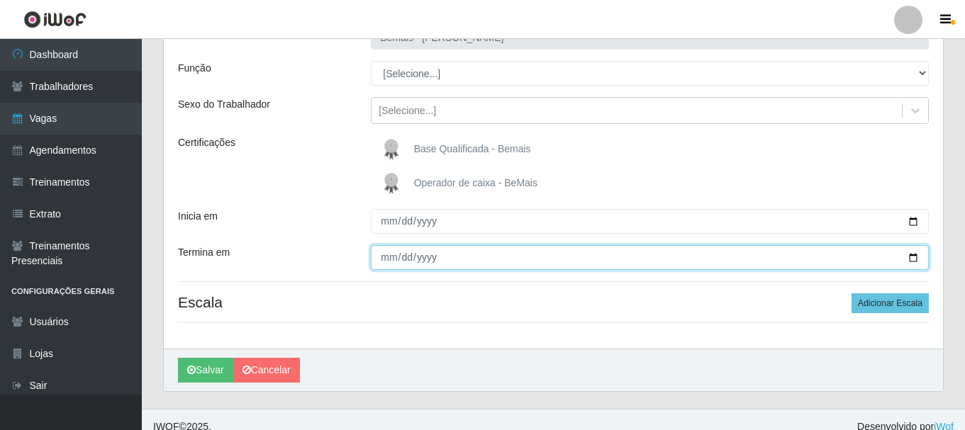
click at [917, 258] on input "Termina em" at bounding box center [650, 257] width 558 height 25
type input "[DATE]"
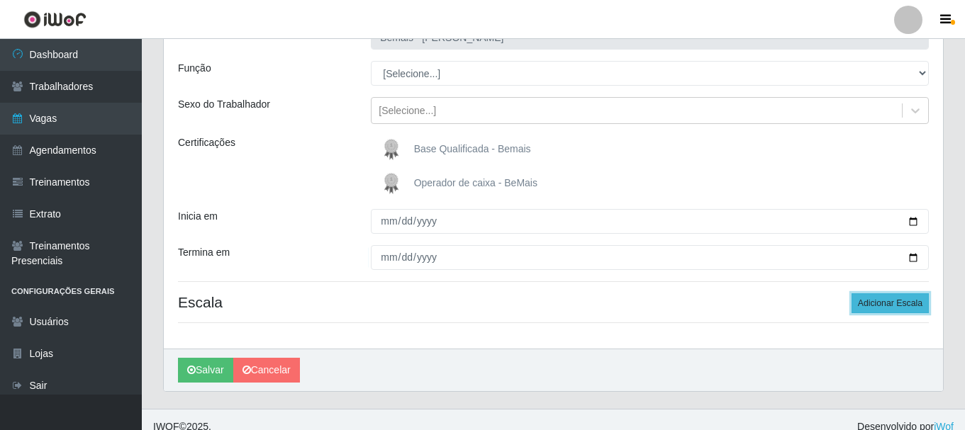
click at [877, 304] on button "Adicionar Escala" at bounding box center [889, 304] width 77 height 20
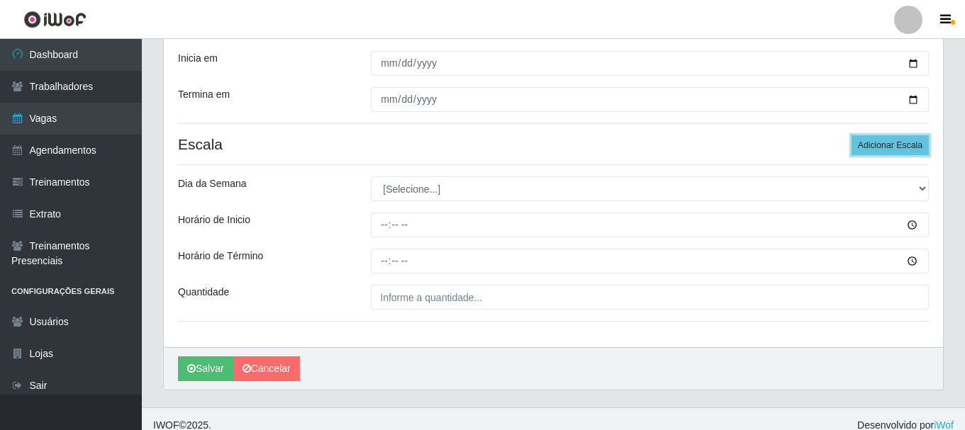
scroll to position [282, 0]
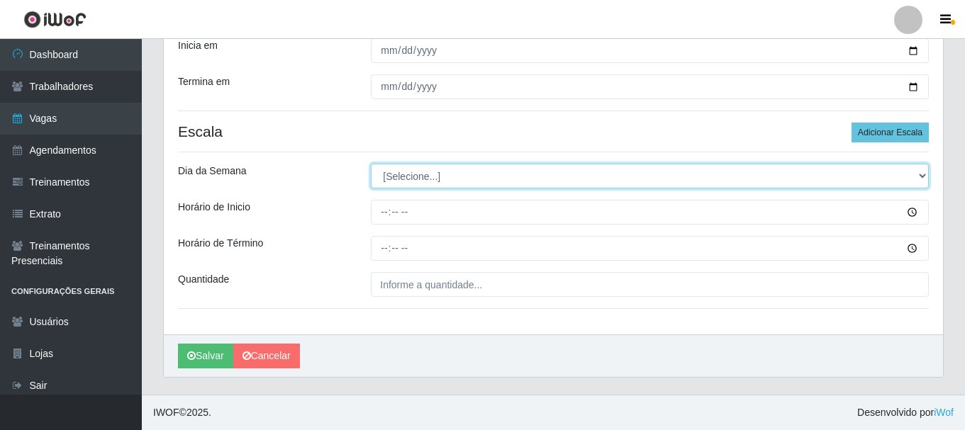
click at [393, 179] on select "[Selecione...] Segunda Terça Quarta Quinta Sexta Sábado Domingo" at bounding box center [650, 176] width 558 height 25
select select "0"
click at [371, 164] on select "[Selecione...] Segunda Terça Quarta Quinta Sexta Sábado Domingo" at bounding box center [650, 176] width 558 height 25
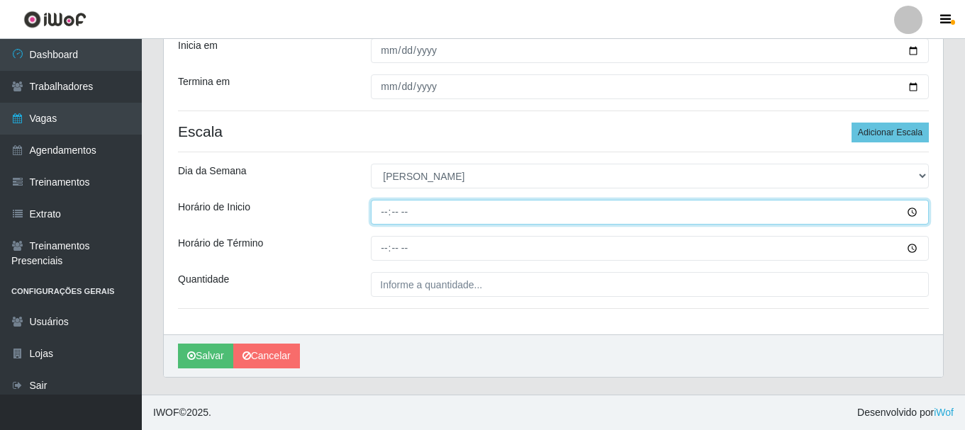
click at [381, 217] on input "Horário de Inicio" at bounding box center [650, 212] width 558 height 25
type input "09:15"
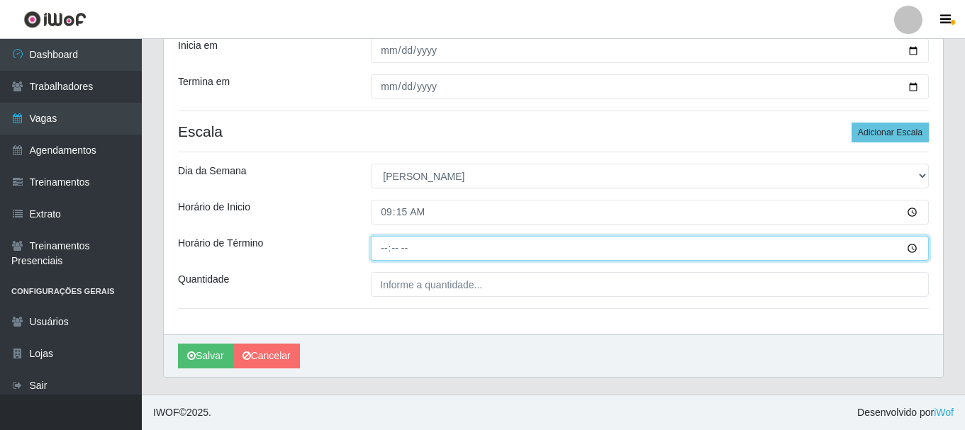
click at [384, 248] on input "Horário de Término" at bounding box center [650, 248] width 558 height 25
type input "15:15"
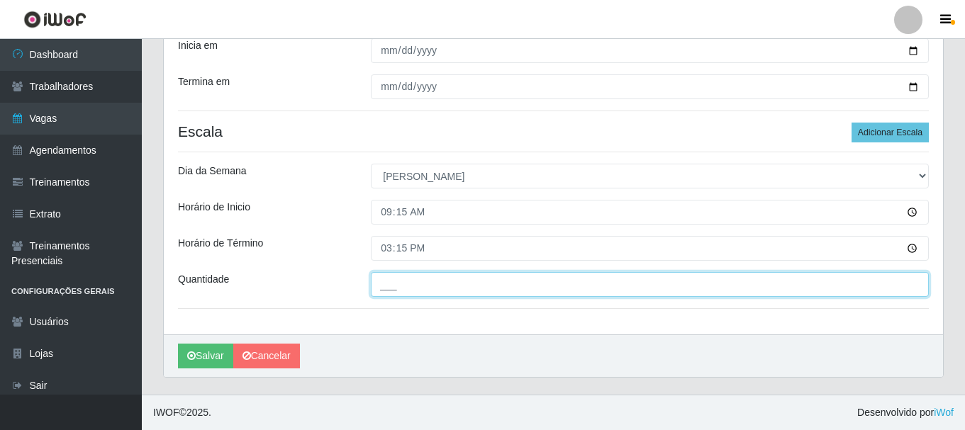
click at [413, 290] on input "___" at bounding box center [650, 284] width 558 height 25
type input "1__"
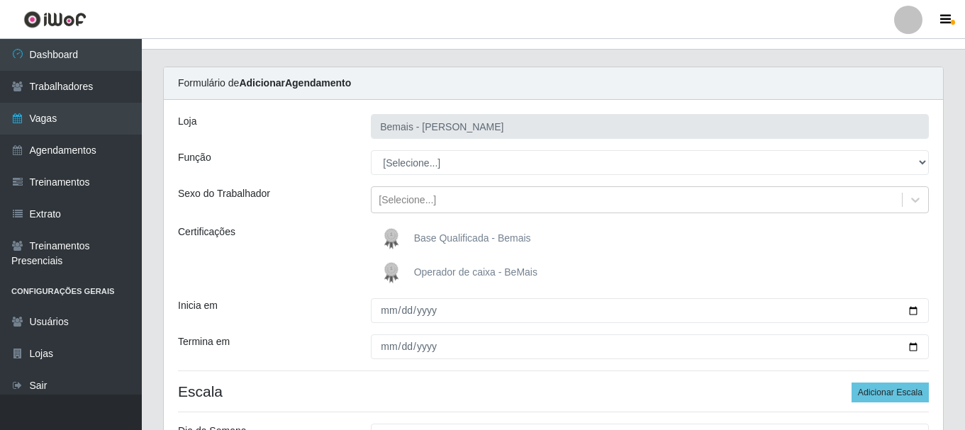
scroll to position [0, 0]
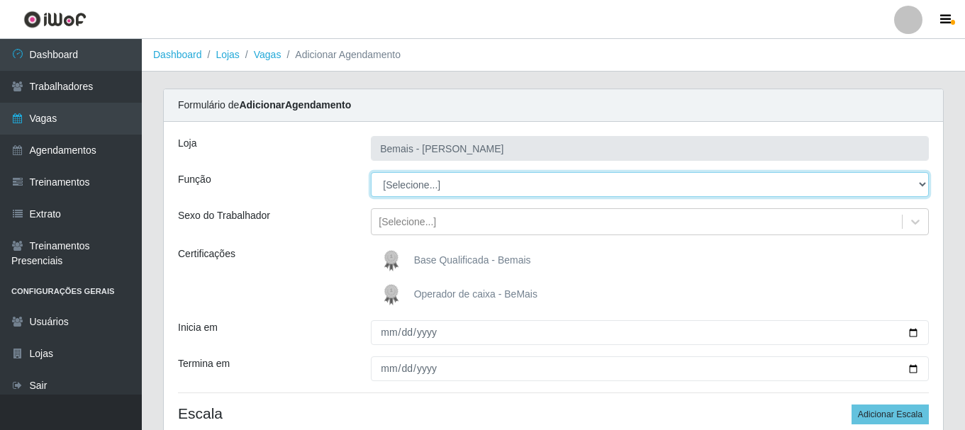
click at [437, 177] on select "[Selecione...] ASG ASG + ASG ++ Auxiliar de Depósito Auxiliar de Depósito + Aux…" at bounding box center [650, 184] width 558 height 25
select select "109"
click at [371, 172] on select "[Selecione...] ASG ASG + ASG ++ Auxiliar de Depósito Auxiliar de Depósito + Aux…" at bounding box center [650, 184] width 558 height 25
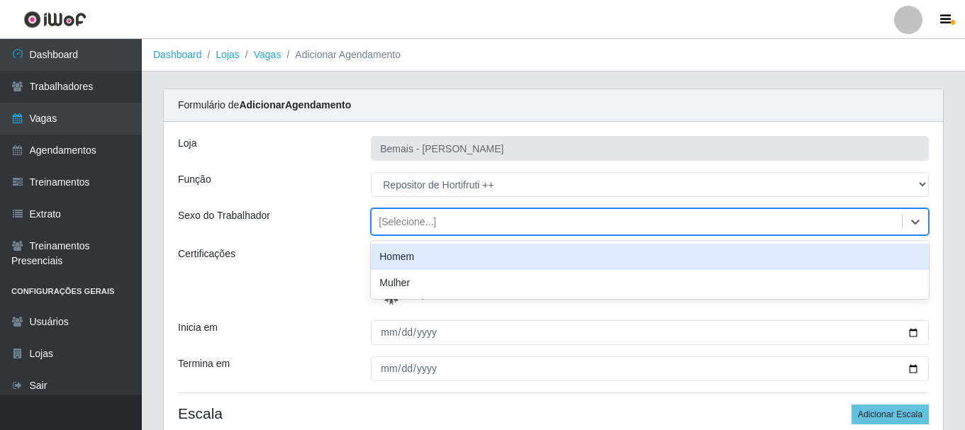
click at [426, 218] on div "[Selecione...]" at bounding box center [407, 222] width 57 height 15
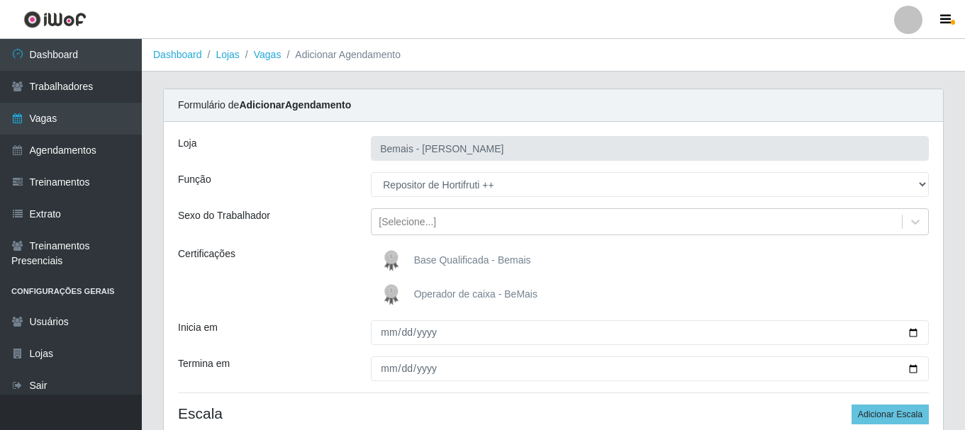
click at [320, 146] on div "Loja" at bounding box center [263, 148] width 193 height 25
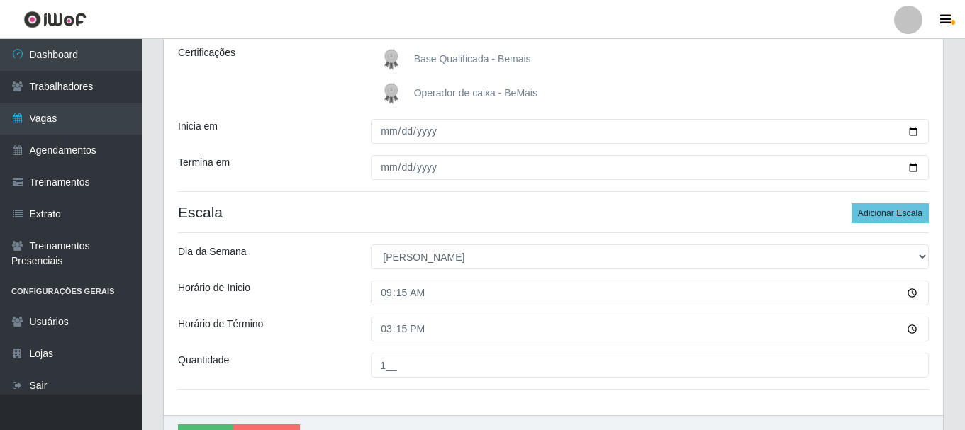
scroll to position [282, 0]
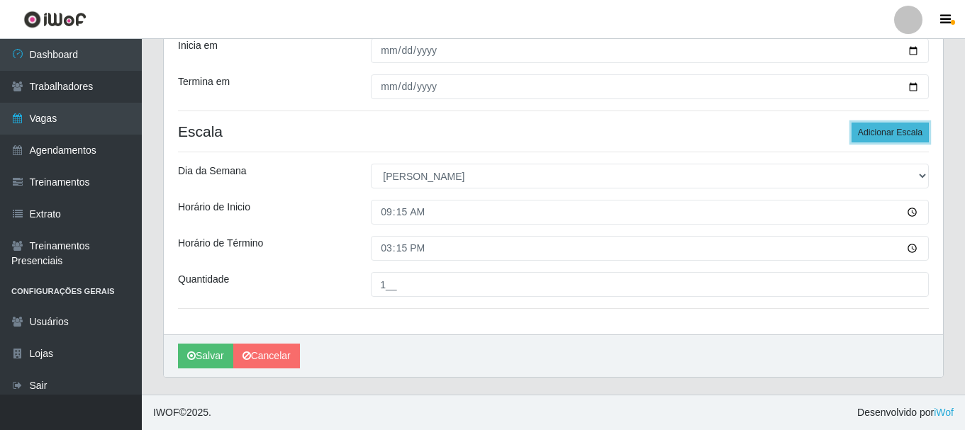
click at [896, 135] on button "Adicionar Escala" at bounding box center [889, 133] width 77 height 20
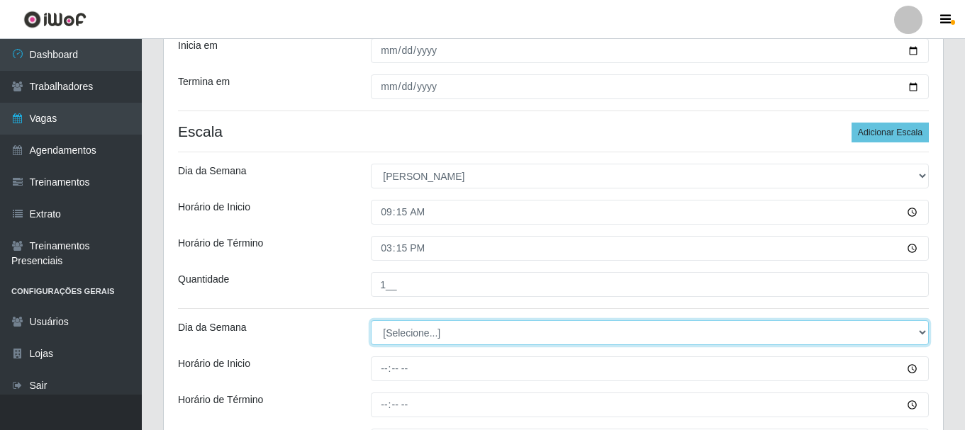
click at [422, 327] on select "[Selecione...] Segunda Terça Quarta Quinta Sexta Sábado Domingo" at bounding box center [650, 332] width 558 height 25
click at [371, 320] on select "[Selecione...] Segunda Terça Quarta Quinta Sexta Sábado Domingo" at bounding box center [650, 332] width 558 height 25
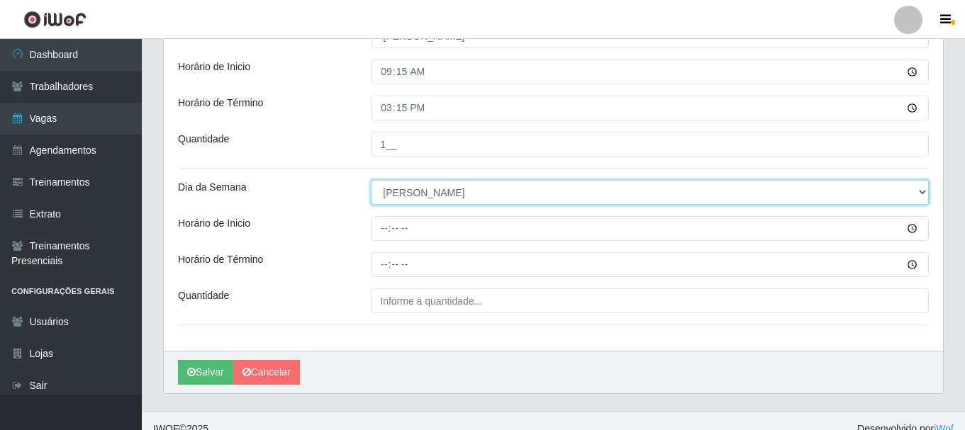
scroll to position [424, 0]
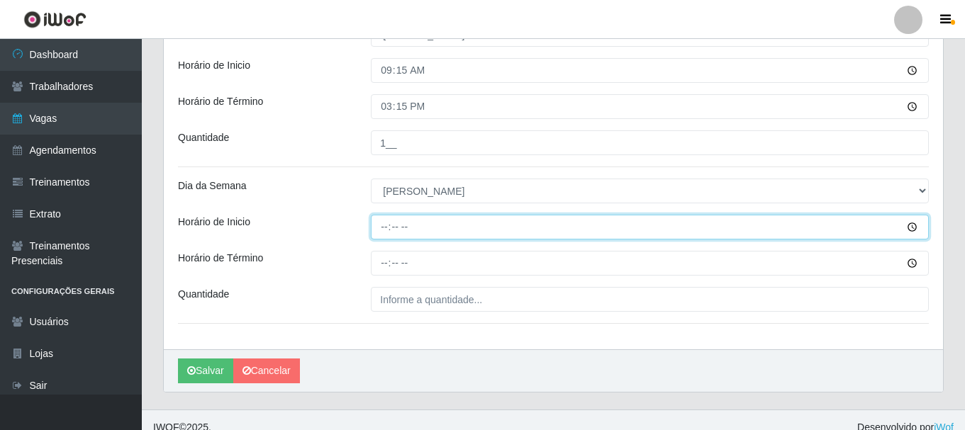
click at [385, 230] on input "Horário de Inicio" at bounding box center [650, 227] width 558 height 25
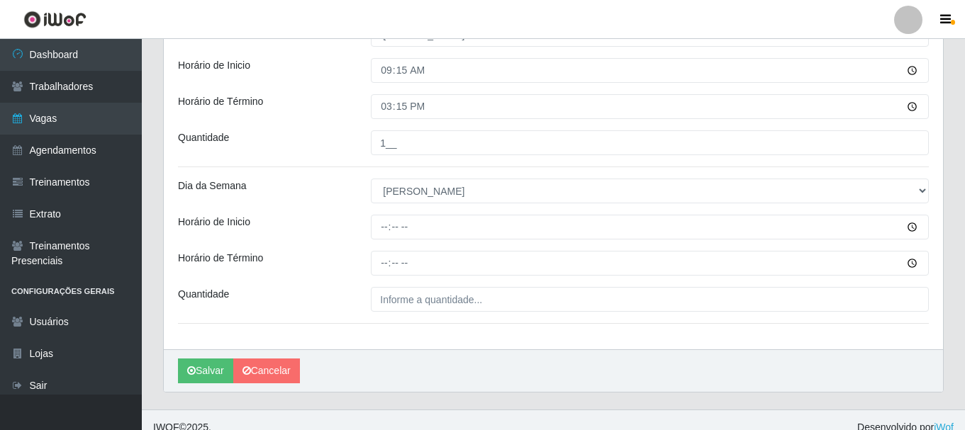
click at [357, 172] on div "[PERSON_NAME] Função [Selecione...] ASG ASG + ASG ++ Auxiliar de Depósito Auxil…" at bounding box center [553, 24] width 779 height 652
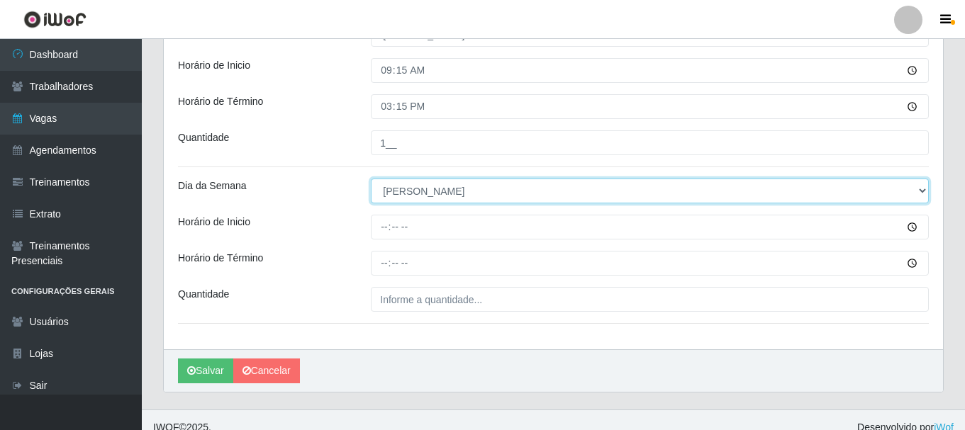
click at [420, 191] on select "[Selecione...] Segunda Terça Quarta Quinta Sexta Sábado Domingo" at bounding box center [650, 191] width 558 height 25
select select "[Selecione...]"
click at [371, 179] on select "[Selecione...] Segunda Terça Quarta Quinta Sexta Sábado Domingo" at bounding box center [650, 191] width 558 height 25
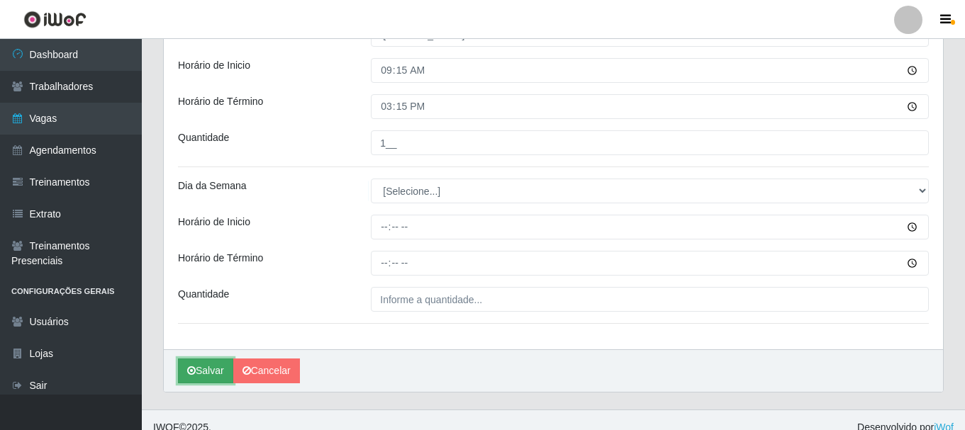
click at [204, 371] on button "Salvar" at bounding box center [205, 371] width 55 height 25
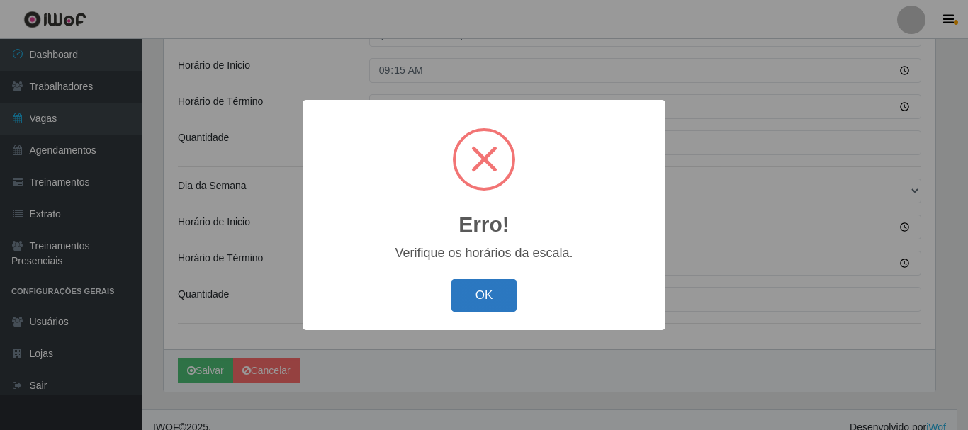
click at [474, 293] on button "OK" at bounding box center [485, 295] width 66 height 33
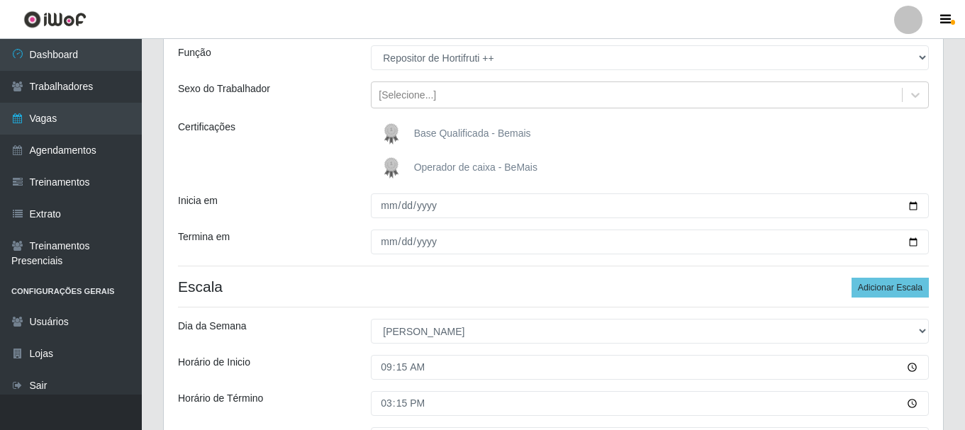
scroll to position [211, 0]
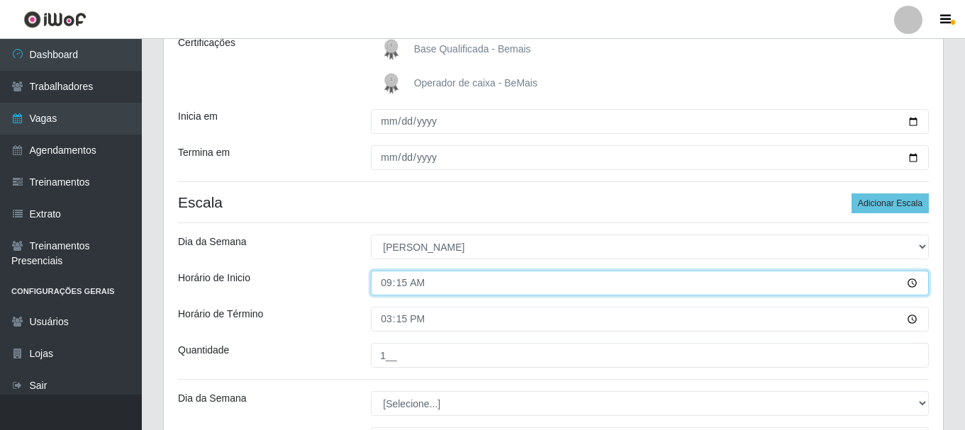
click at [399, 290] on input "09:15" at bounding box center [650, 283] width 558 height 25
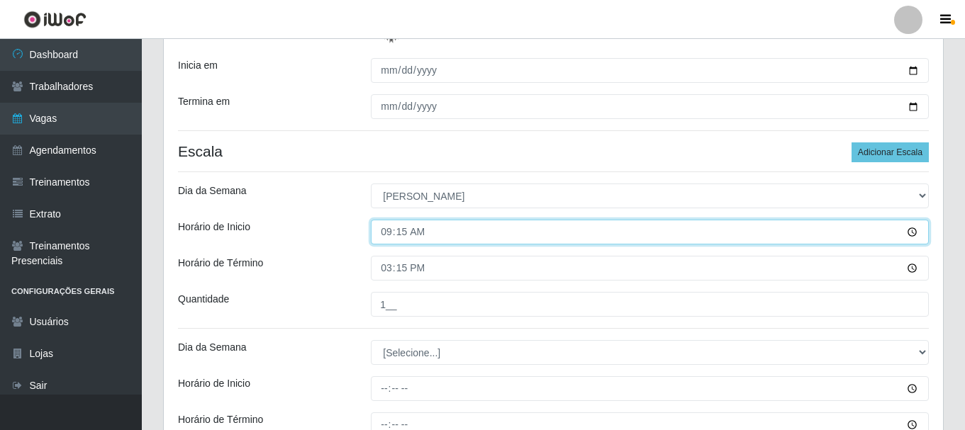
scroll to position [353, 0]
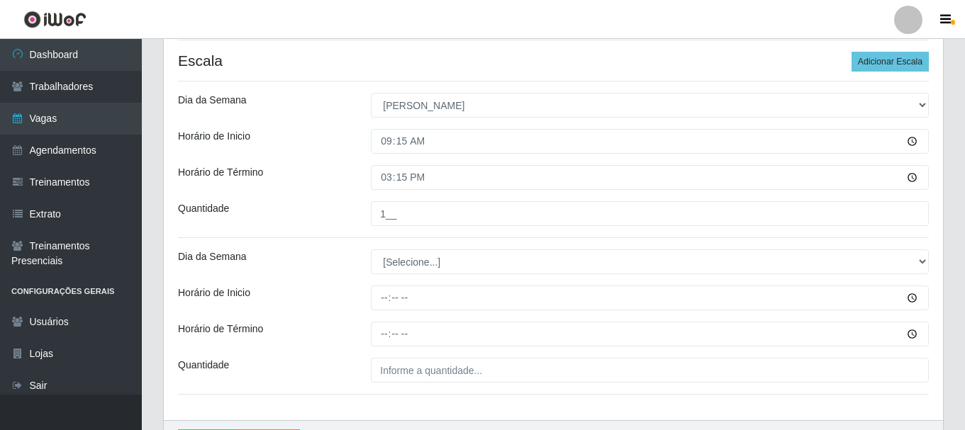
click at [350, 242] on div "[PERSON_NAME] Função [Selecione...] ASG ASG + ASG ++ Auxiliar de Depósito Auxil…" at bounding box center [553, 95] width 779 height 652
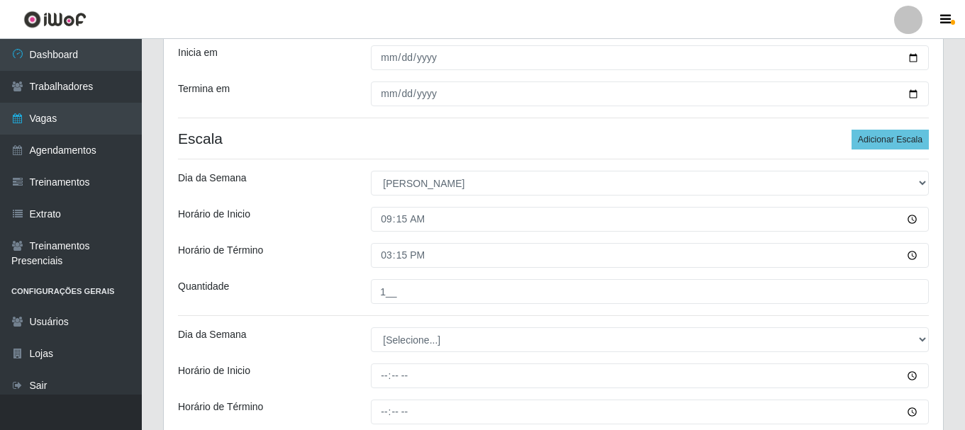
scroll to position [284, 0]
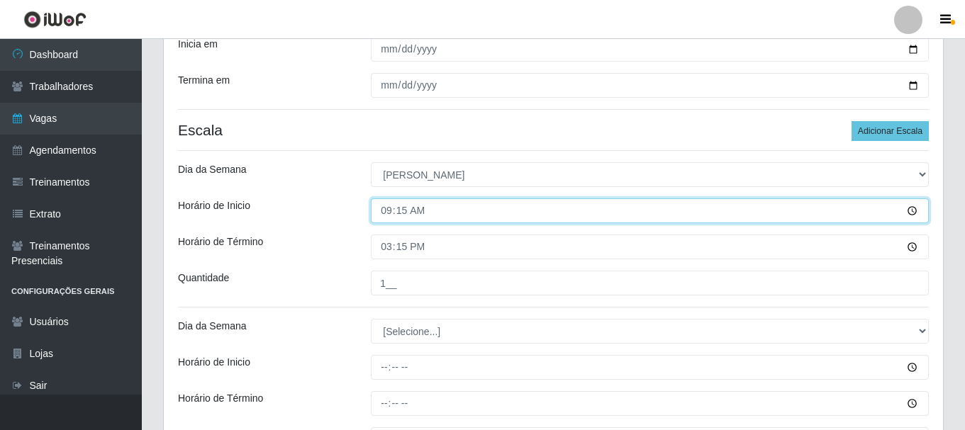
click at [389, 213] on input "09:15" at bounding box center [650, 211] width 558 height 25
type input "10:30"
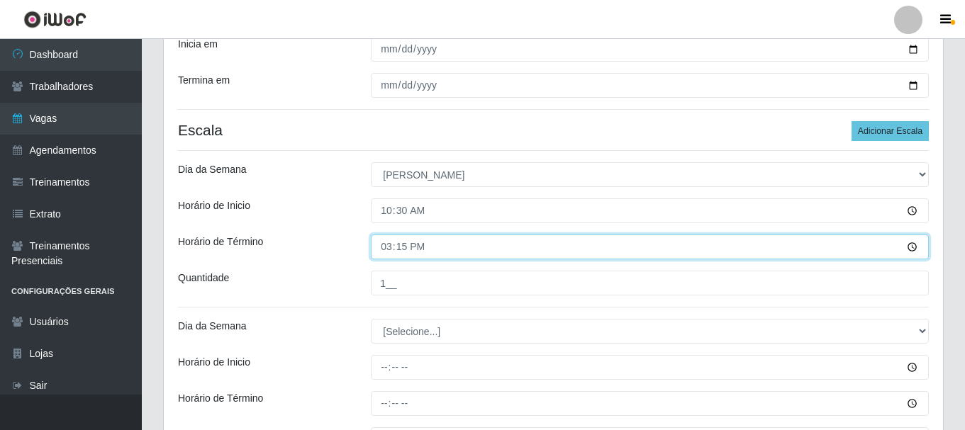
click at [402, 249] on input "15:15" at bounding box center [650, 247] width 558 height 25
type input "15:30"
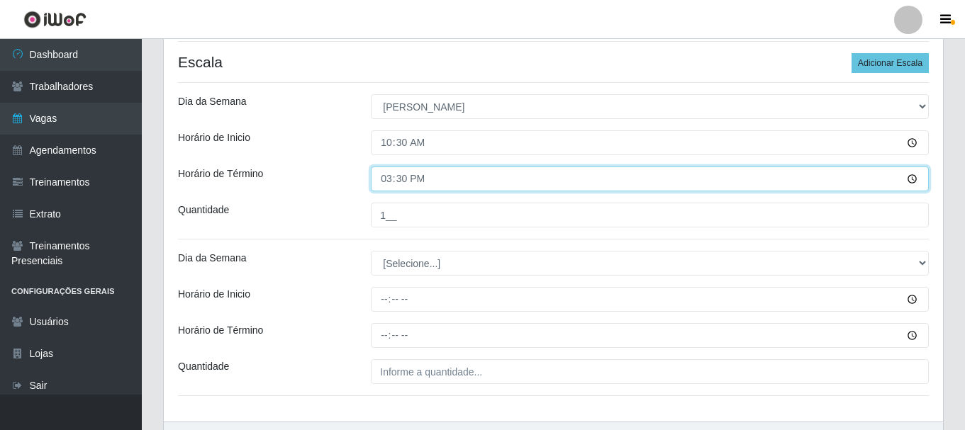
scroll to position [425, 0]
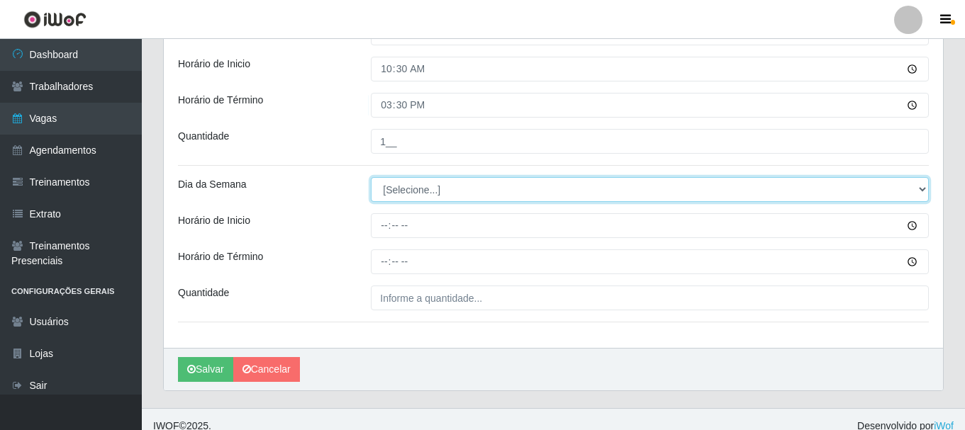
click at [408, 188] on select "[Selecione...] Segunda Terça Quarta Quinta Sexta Sábado Domingo" at bounding box center [650, 189] width 558 height 25
select select "0"
click at [371, 177] on select "[Selecione...] Segunda Terça Quarta Quinta Sexta Sábado Domingo" at bounding box center [650, 189] width 558 height 25
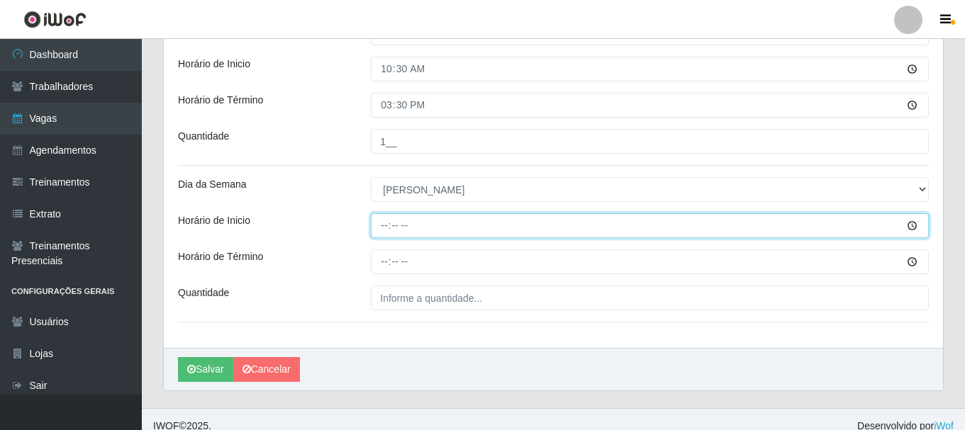
click at [376, 228] on input "Horário de Inicio" at bounding box center [650, 225] width 558 height 25
click at [383, 227] on input "Horário de Inicio" at bounding box center [650, 225] width 558 height 25
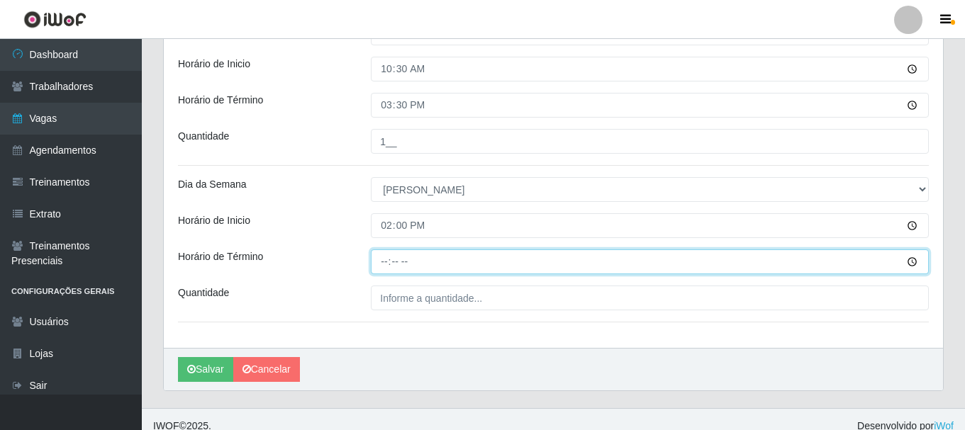
click at [382, 259] on input "Horário de Término" at bounding box center [650, 262] width 558 height 25
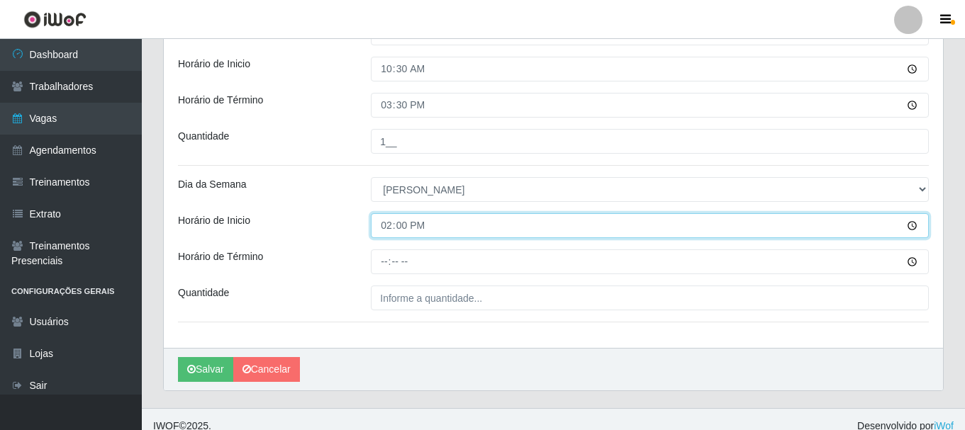
click at [392, 230] on input "14:00" at bounding box center [650, 225] width 558 height 25
type input "15:00"
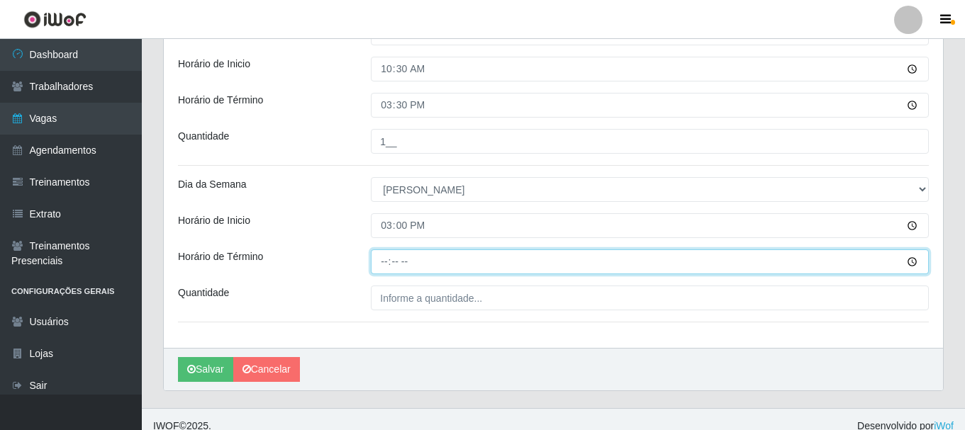
click at [390, 260] on input "Horário de Término" at bounding box center [650, 262] width 558 height 25
type input "21:00"
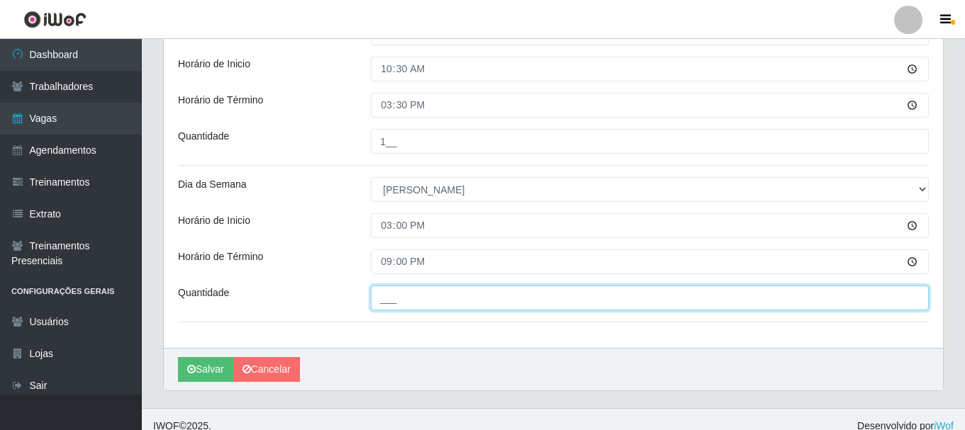
click at [463, 308] on input "___" at bounding box center [650, 298] width 558 height 25
type input "1__"
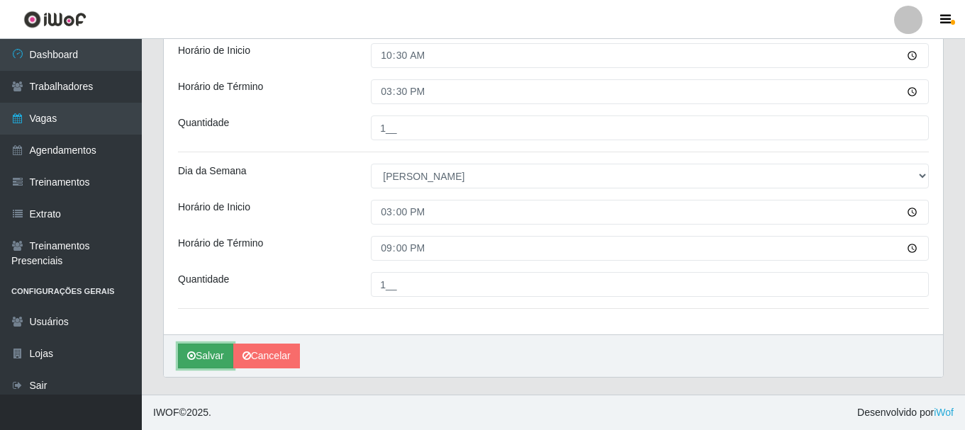
click at [214, 358] on button "Salvar" at bounding box center [205, 356] width 55 height 25
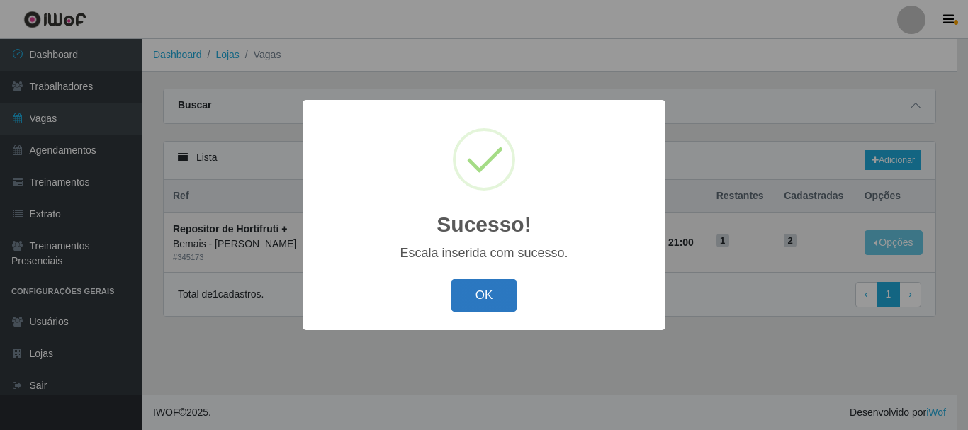
click at [515, 286] on button "OK" at bounding box center [485, 295] width 66 height 33
